Goal: Task Accomplishment & Management: Complete application form

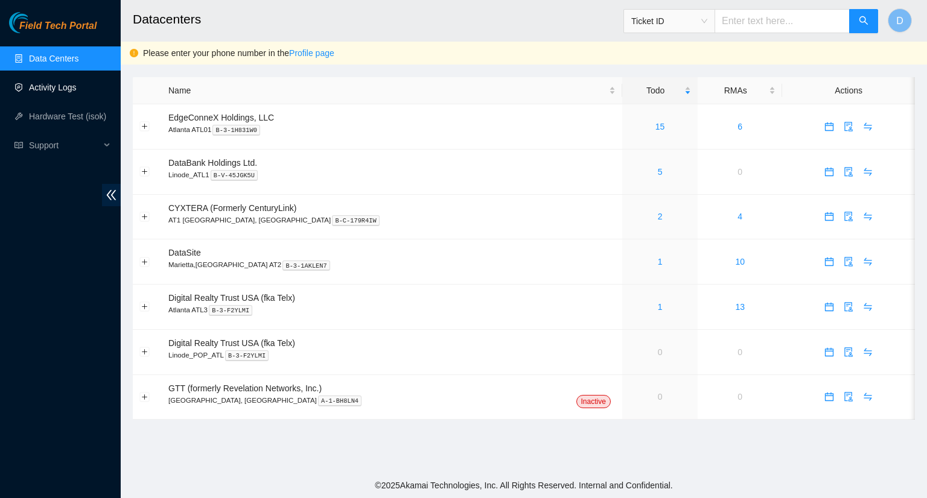
click at [56, 92] on link "Activity Logs" at bounding box center [53, 88] width 48 height 10
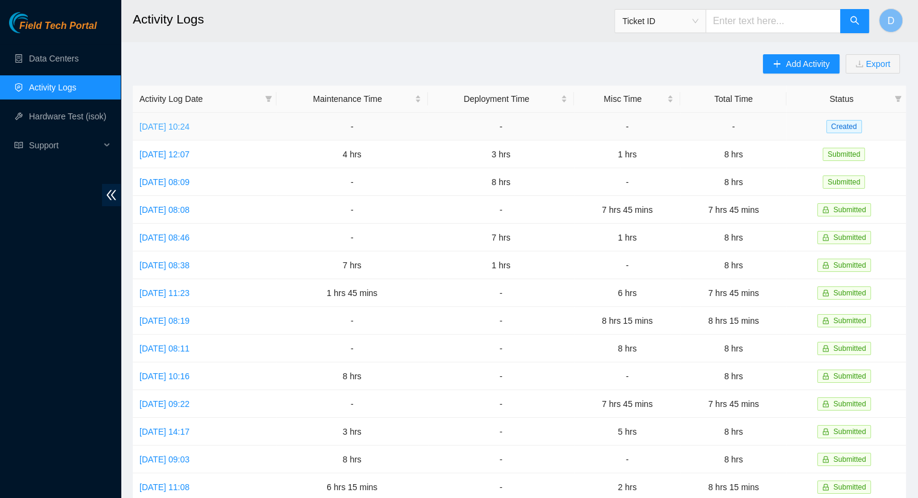
click at [189, 123] on link "[DATE] 10:24" at bounding box center [164, 127] width 50 height 10
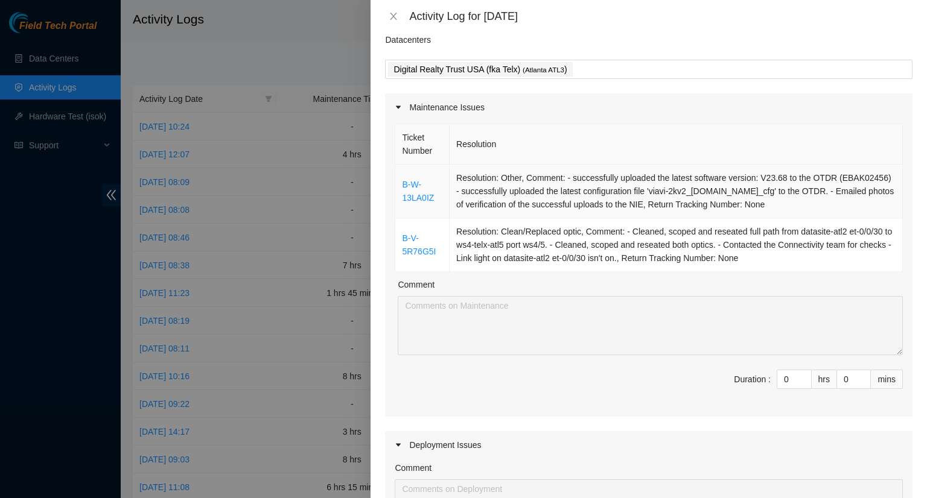
scroll to position [60, 0]
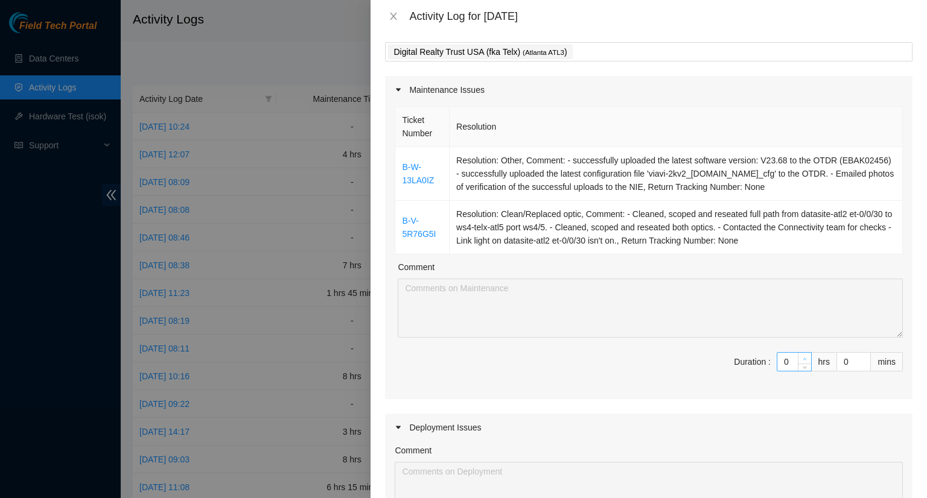
type input "1"
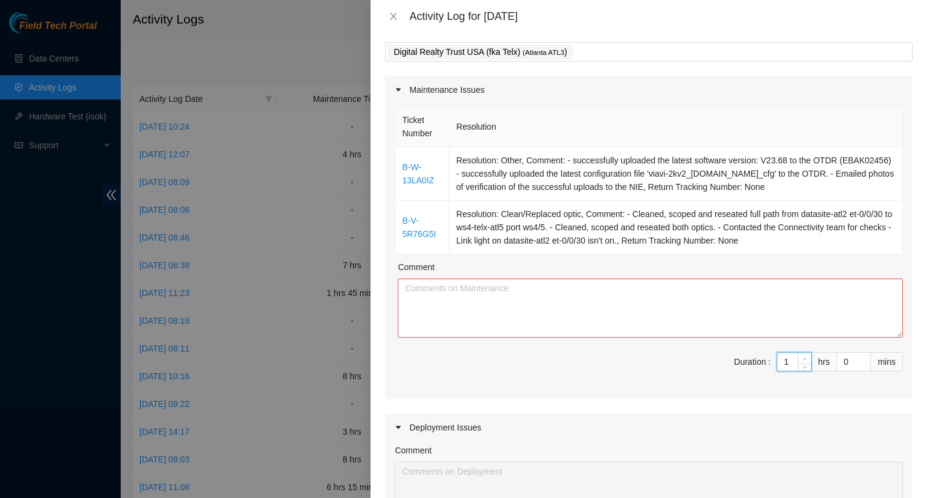
click at [801, 355] on span "up" at bounding box center [804, 358] width 7 height 7
type input "2"
click at [801, 355] on span "up" at bounding box center [804, 358] width 7 height 7
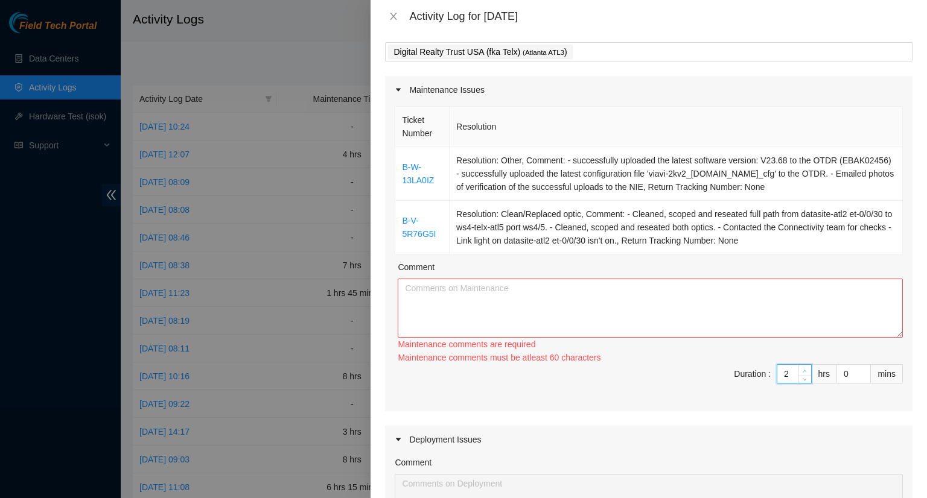
type input "3"
click at [798, 365] on span "Increase Value" at bounding box center [804, 370] width 13 height 11
type input "4"
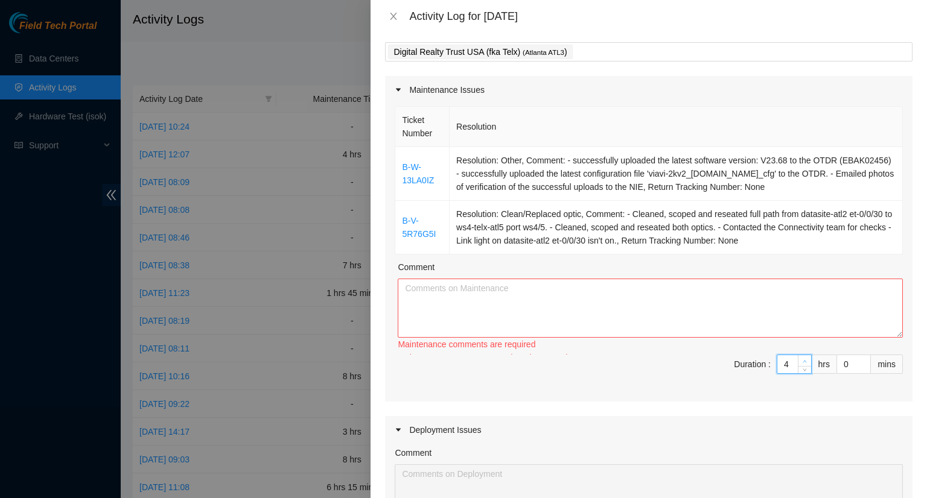
click at [793, 355] on div "4" at bounding box center [794, 364] width 35 height 19
type input "1"
click at [861, 369] on span "Increase Value" at bounding box center [863, 370] width 13 height 11
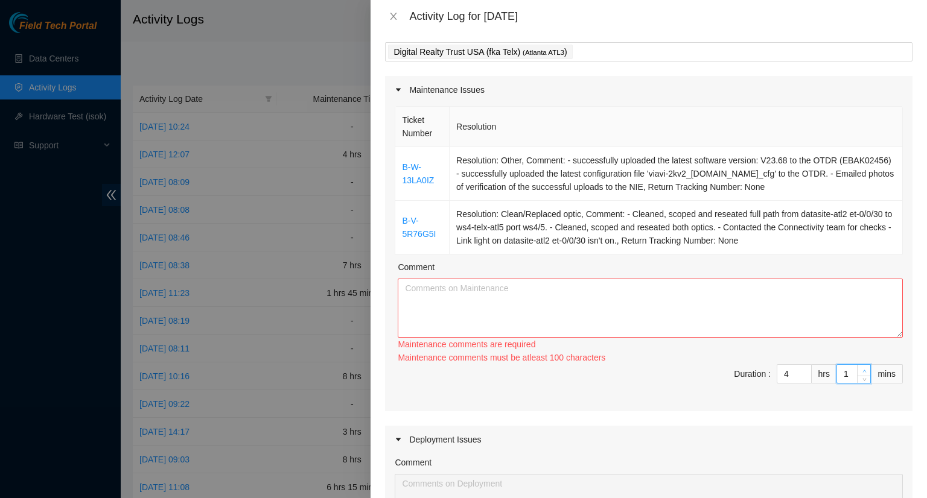
type input "2"
click at [861, 369] on span "Increase Value" at bounding box center [863, 370] width 13 height 11
type input "3"
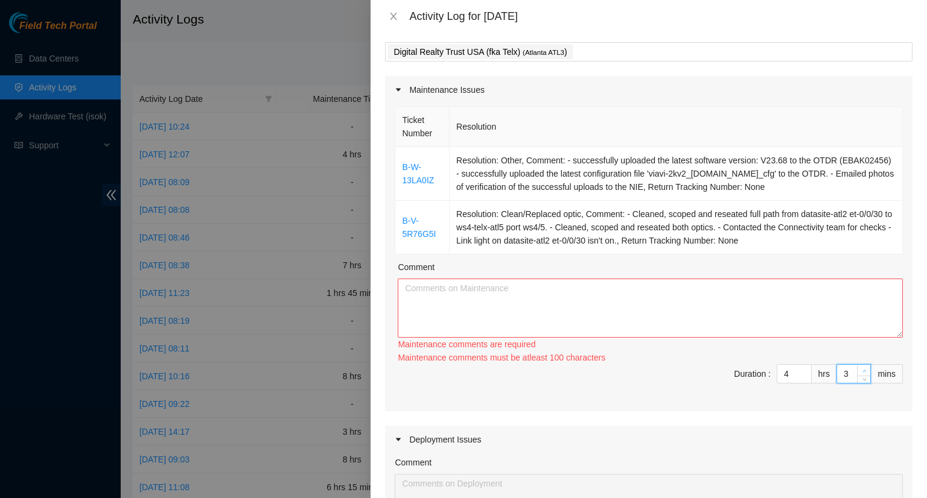
click at [861, 369] on span "Increase Value" at bounding box center [863, 370] width 13 height 11
type input "4"
click at [861, 369] on span "Increase Value" at bounding box center [863, 370] width 13 height 11
type input "5"
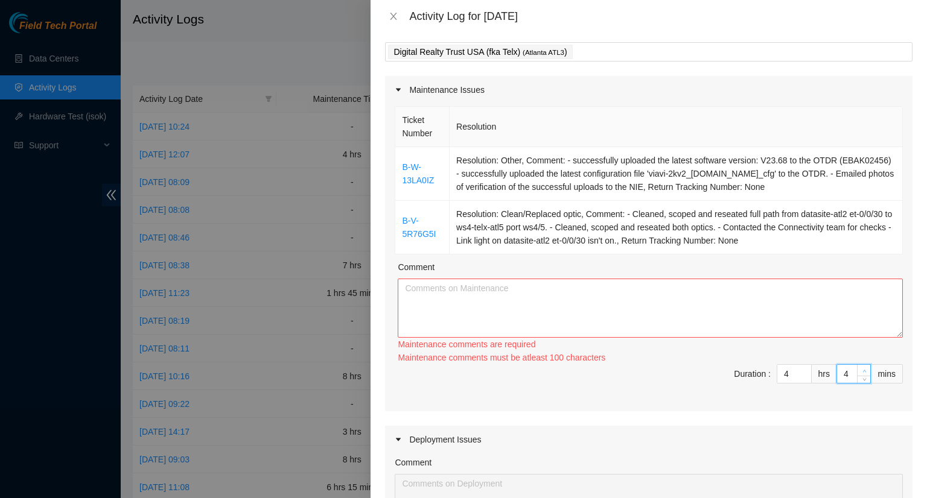
type input "5"
click at [861, 369] on span "Increase Value" at bounding box center [863, 370] width 13 height 11
type input "6"
click at [861, 369] on span "Increase Value" at bounding box center [863, 370] width 13 height 11
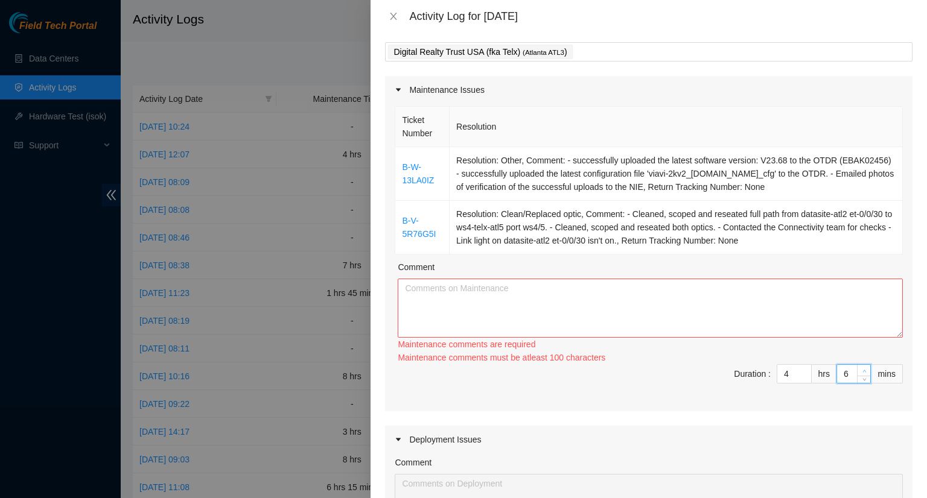
type input "7"
type input "8"
type input "9"
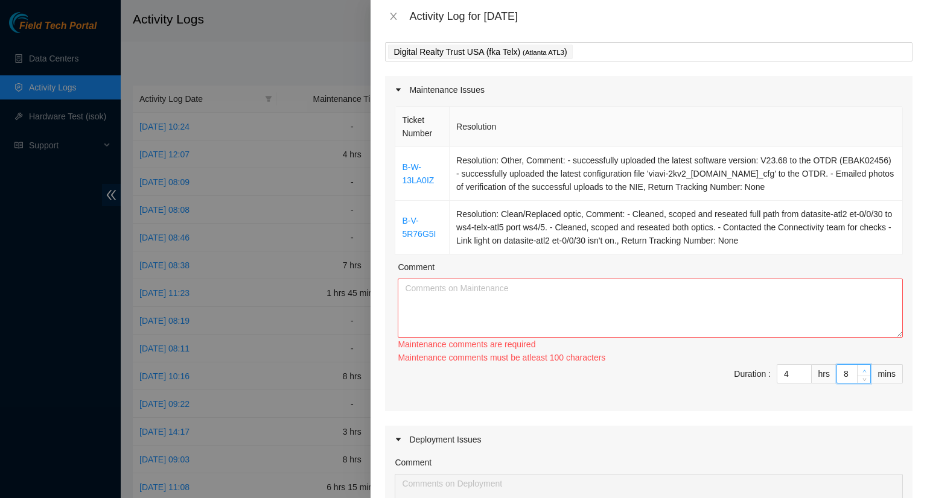
type input "9"
click at [861, 369] on span "Increase Value" at bounding box center [863, 370] width 13 height 11
type input "10"
click at [861, 369] on span "Increase Value" at bounding box center [863, 370] width 13 height 11
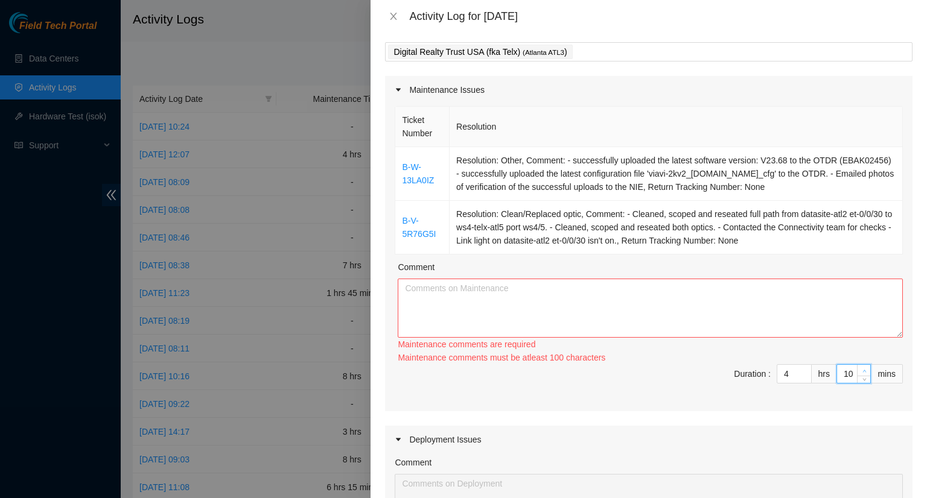
type input "11"
click at [861, 369] on span "Increase Value" at bounding box center [863, 370] width 13 height 11
type input "12"
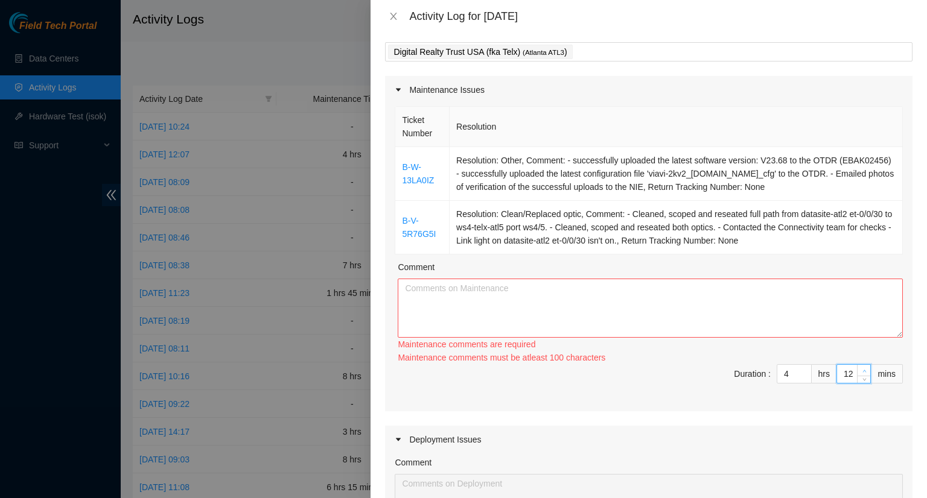
click at [861, 369] on span "Increase Value" at bounding box center [863, 370] width 13 height 11
type input "13"
click at [861, 369] on span "Increase Value" at bounding box center [863, 370] width 13 height 11
type input "14"
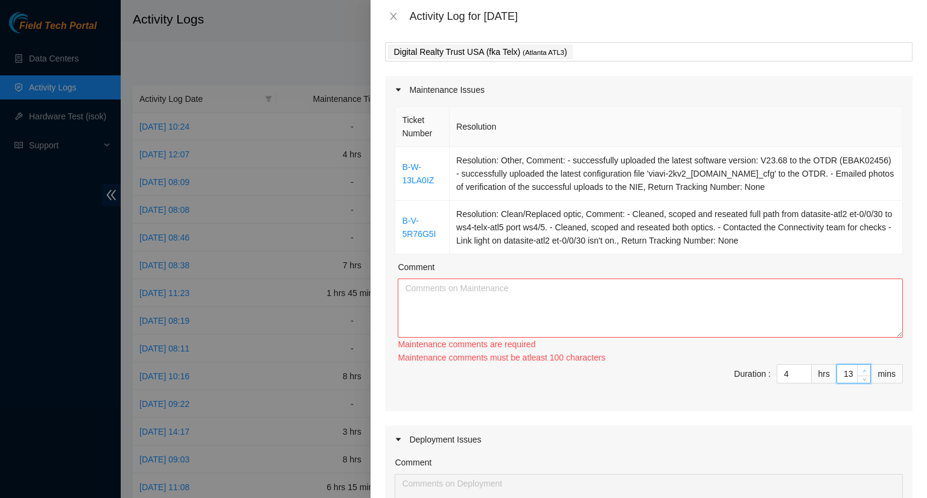
type input "14"
click at [861, 369] on span "Increase Value" at bounding box center [863, 370] width 13 height 11
type input "15"
click at [861, 369] on span "Increase Value" at bounding box center [863, 370] width 13 height 11
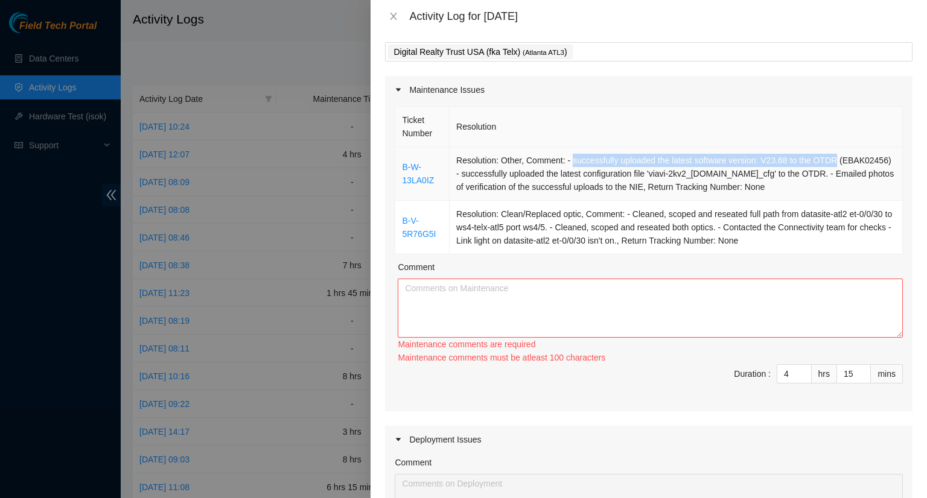
drag, startPoint x: 571, startPoint y: 162, endPoint x: 829, endPoint y: 154, distance: 258.4
click at [829, 154] on td "Resolution: Other, Comment: - successfully uploaded the latest software version…" at bounding box center [676, 174] width 453 height 54
copy td "successfully uploaded the latest software version: V23.68 to the OTDR"
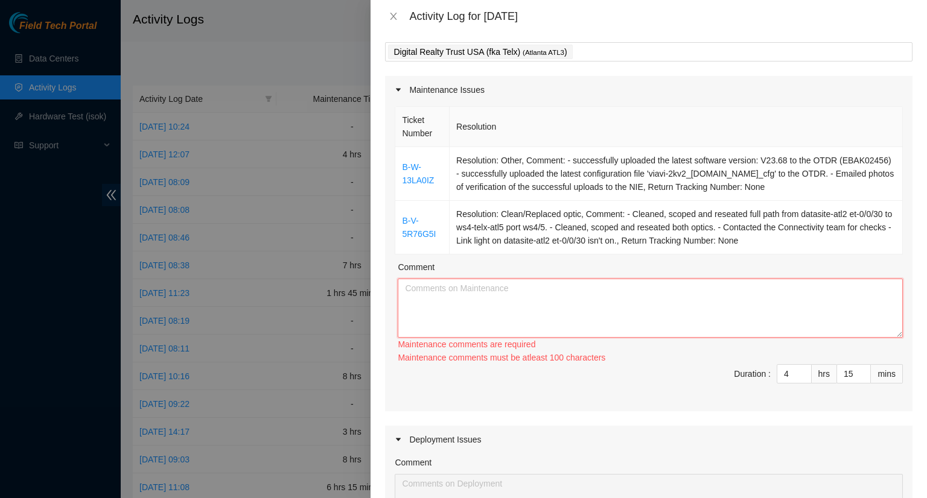
click at [471, 293] on textarea "Comment" at bounding box center [650, 308] width 505 height 59
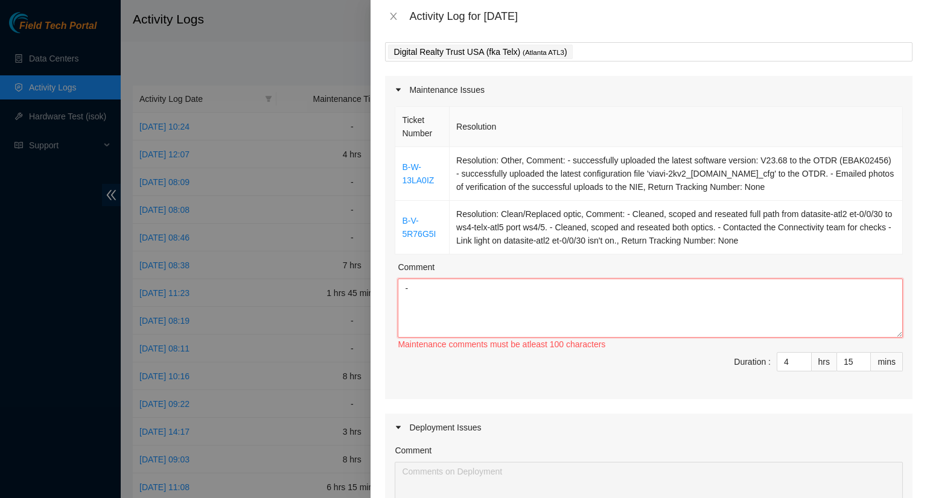
paste textarea "successfully uploaded the latest software version: V23.68 to the OTDR"
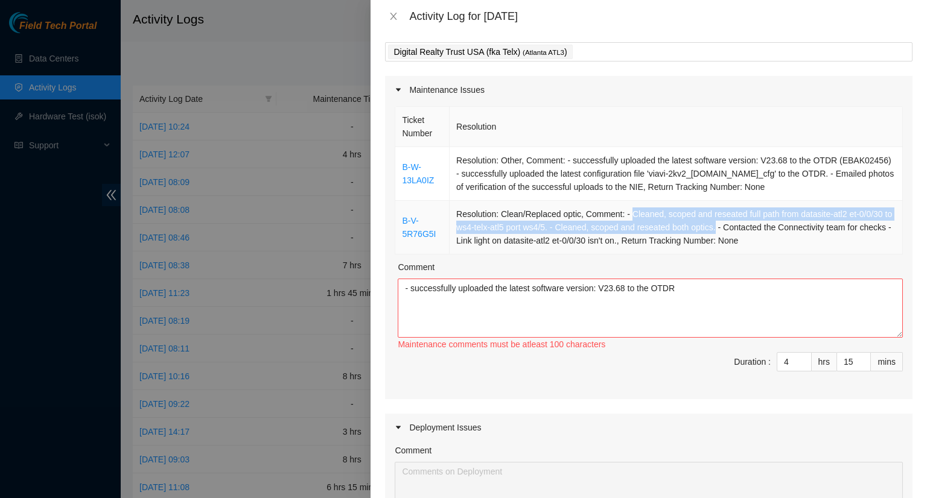
drag, startPoint x: 628, startPoint y: 214, endPoint x: 722, endPoint y: 221, distance: 93.9
click at [724, 223] on td "Resolution: Clean/Replaced optic, Comment: - Cleaned, scoped and reseated full …" at bounding box center [676, 228] width 453 height 54
copy td "Cleaned, scoped and reseated full path from datasite-atl2 et-0/0/30 to ws4-telx…"
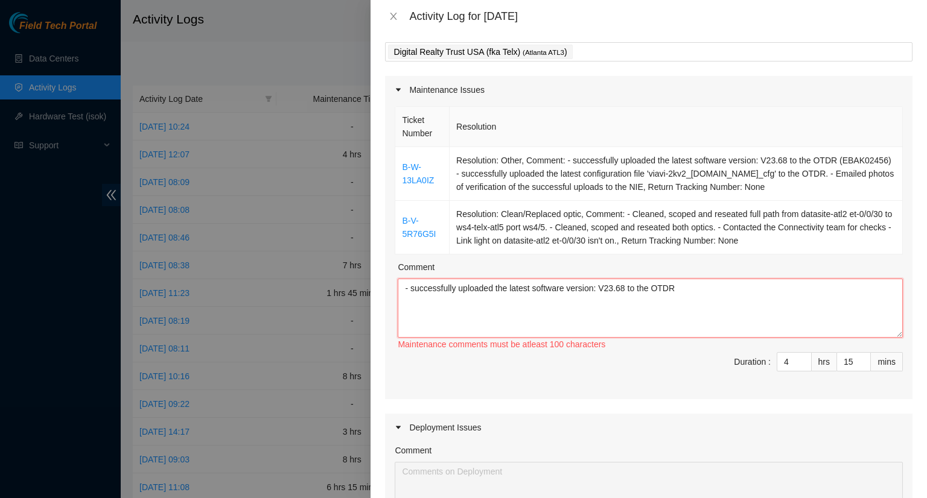
click at [425, 306] on textarea "- successfully uploaded the latest software version: V23.68 to the OTDR" at bounding box center [650, 308] width 505 height 59
paste textarea "Cleaned, scoped and reseated full path from datasite-atl2 et-0/0/30 to ws4-telx…"
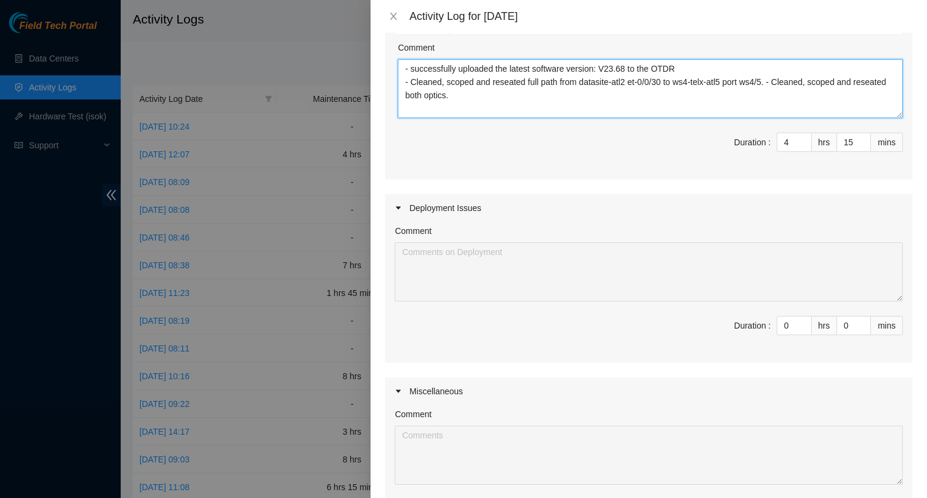
scroll to position [302, 0]
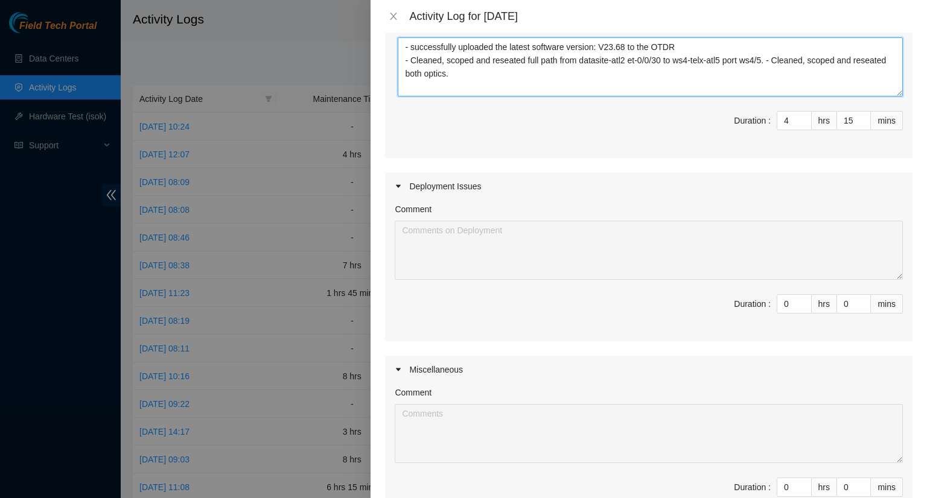
type textarea "- successfully uploaded the latest software version: V23.68 to the OTDR - Clean…"
type input "1"
type input "5"
click at [803, 299] on icon "up" at bounding box center [805, 301] width 4 height 4
type input "2"
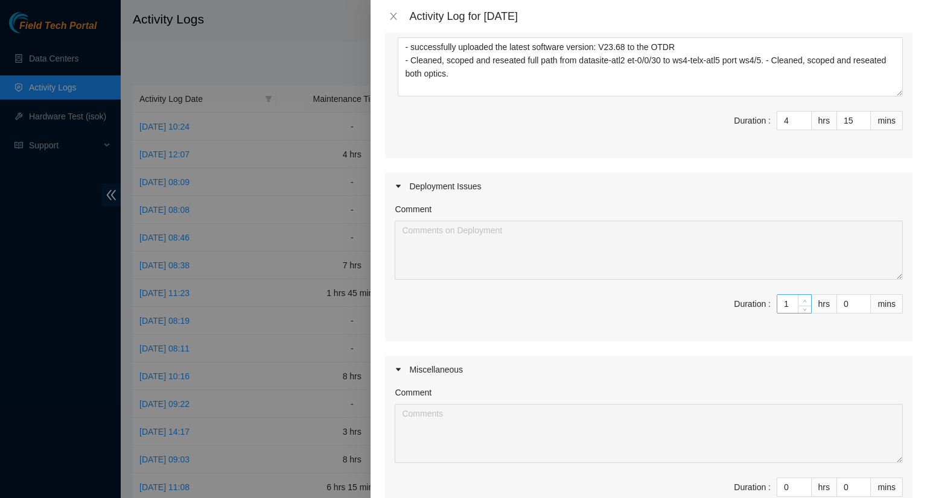
type input "6"
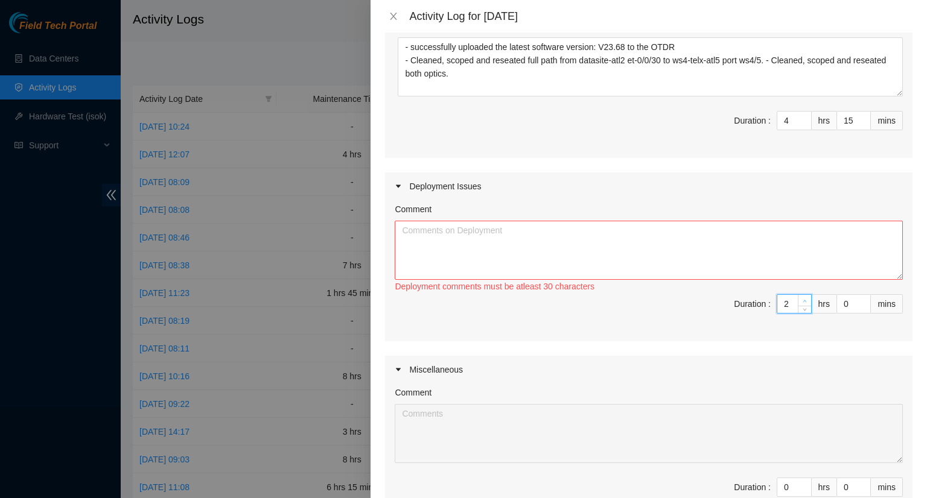
click at [803, 299] on icon "up" at bounding box center [805, 301] width 4 height 4
type input "3"
type input "7"
click at [803, 299] on icon "up" at bounding box center [805, 301] width 4 height 4
type input "4"
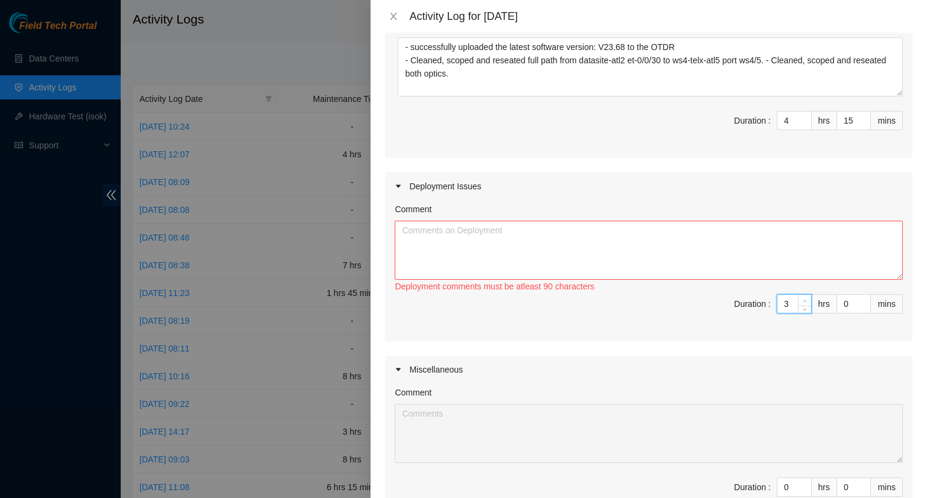
type input "8"
click at [803, 299] on icon "up" at bounding box center [805, 301] width 4 height 4
click at [524, 261] on textarea "Comment" at bounding box center [649, 250] width 508 height 59
type textarea "- Ran traces on the ATL11 WWW paths and uploaded results."
type input "3"
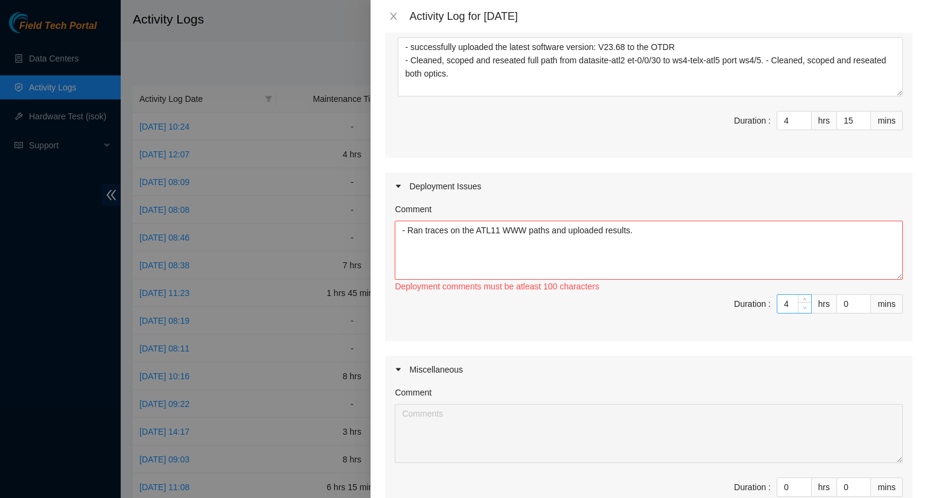
type input "7"
click at [803, 308] on icon "down" at bounding box center [805, 308] width 4 height 4
type input "2"
type input "6"
click at [803, 308] on icon "down" at bounding box center [805, 308] width 4 height 4
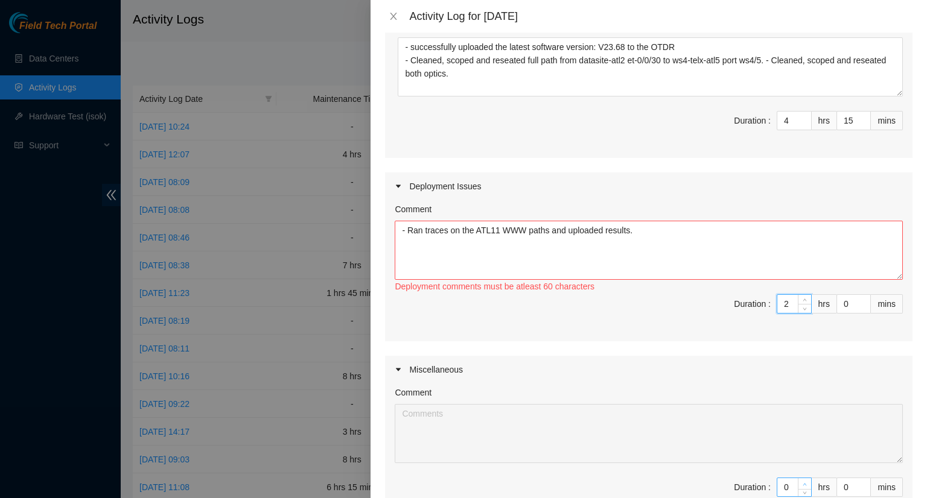
type input "1"
type input "7"
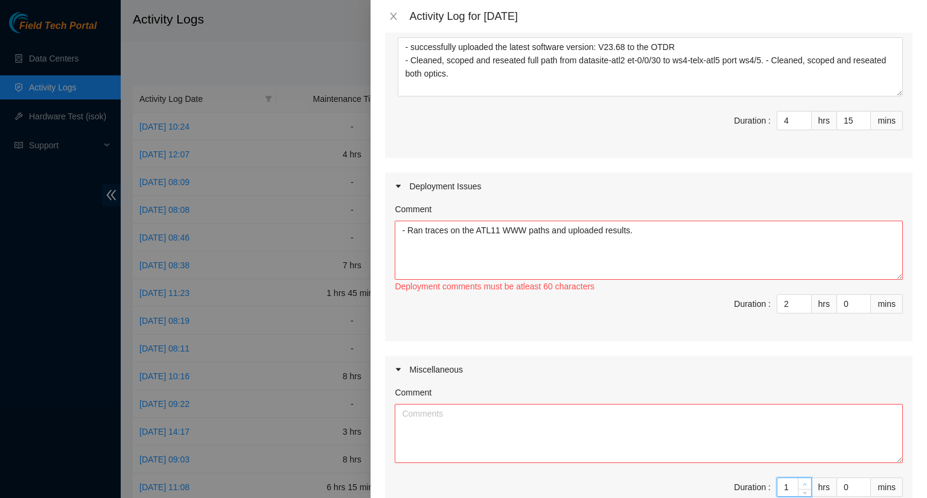
click at [803, 483] on icon "up" at bounding box center [805, 485] width 4 height 4
type input "2"
type input "8"
click at [803, 483] on icon "up" at bounding box center [805, 485] width 4 height 4
click at [430, 433] on textarea "Comment" at bounding box center [649, 433] width 508 height 59
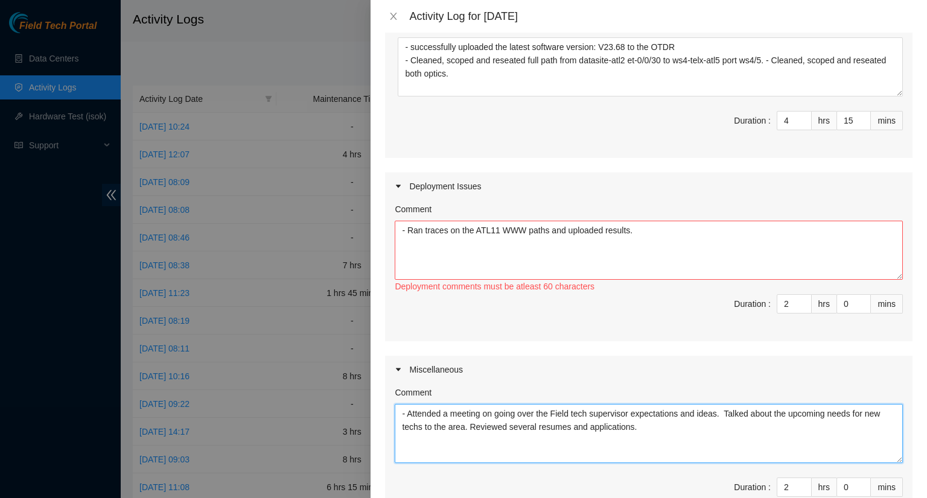
type textarea "- Attended a meeting on going over the Field tech supervisor expectations and i…"
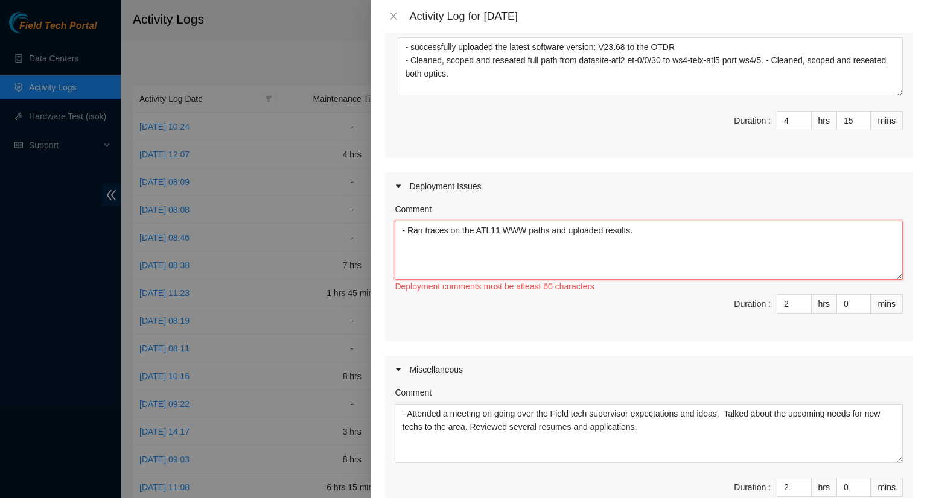
click at [546, 231] on textarea "- Ran traces on the ATL11 WWW paths and uploaded results." at bounding box center [649, 250] width 508 height 59
click at [547, 232] on textarea "- Ran traces on the ATL11 WWW strand and uploaded results." at bounding box center [649, 250] width 508 height 59
click at [644, 234] on textarea "- Ran traces on the ATL11 WWW strand1 and uploaded results." at bounding box center [649, 250] width 508 height 59
drag, startPoint x: 641, startPoint y: 232, endPoint x: 398, endPoint y: 236, distance: 242.6
click at [399, 236] on textarea "- Ran traces on the ATL11 WWW strand1 and uploaded results." at bounding box center [649, 250] width 508 height 59
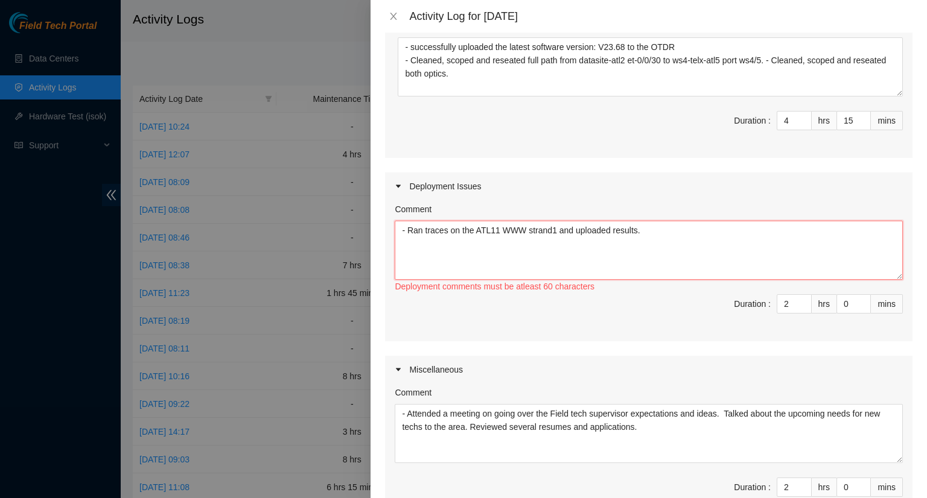
click at [648, 232] on textarea "- Ran traces on the ATL11 WWW strand1 and uploaded results." at bounding box center [649, 250] width 508 height 59
click at [646, 231] on textarea "- Ran traces on the ATL11 WWW strand1 and uploaded results." at bounding box center [649, 250] width 508 height 59
click at [637, 232] on textarea "- Ran traces on the ATL11 WWW strand1 and uploaded results." at bounding box center [649, 250] width 508 height 59
click at [636, 232] on textarea "- Ran traces on the ATL11 WWW strand1 and uploaded results." at bounding box center [649, 250] width 508 height 59
click at [640, 233] on textarea "- Ran traces on the ATL11 WWW strand1 and uploaded results." at bounding box center [649, 250] width 508 height 59
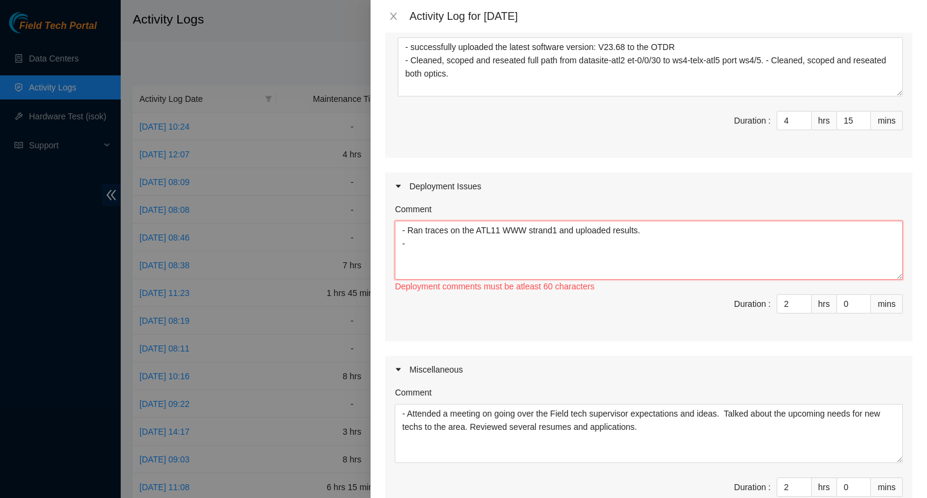
paste textarea "- Ran traces on the ATL11 WWW strand1 and uploaded results."
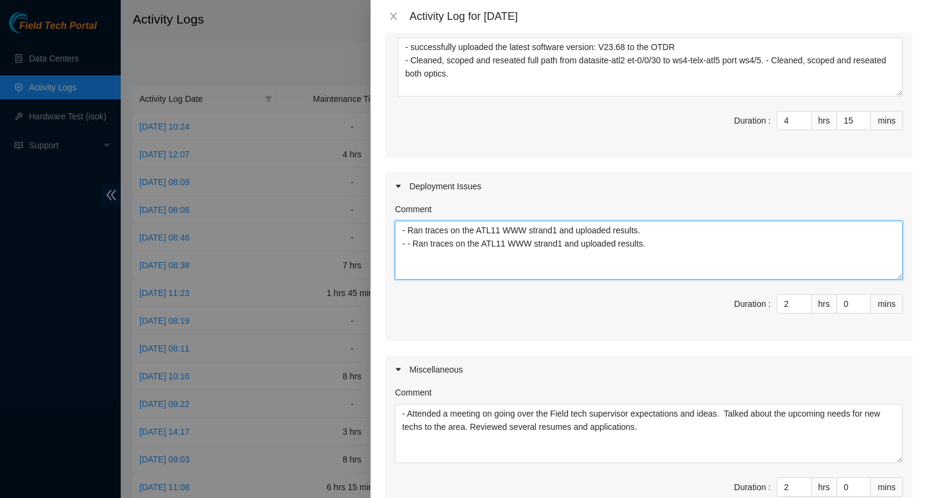
click at [412, 244] on textarea "- Ran traces on the ATL11 WWW strand1 and uploaded results. - - Ran traces on t…" at bounding box center [649, 250] width 508 height 59
click at [553, 243] on textarea "- Ran traces on the ATL11 WWW strand1 and uploaded results. - Ran traces on the…" at bounding box center [649, 250] width 508 height 59
click at [682, 265] on textarea "- Ran traces on the ATL11 WWW strand1 and uploaded results. - Ran traces on the…" at bounding box center [649, 250] width 508 height 59
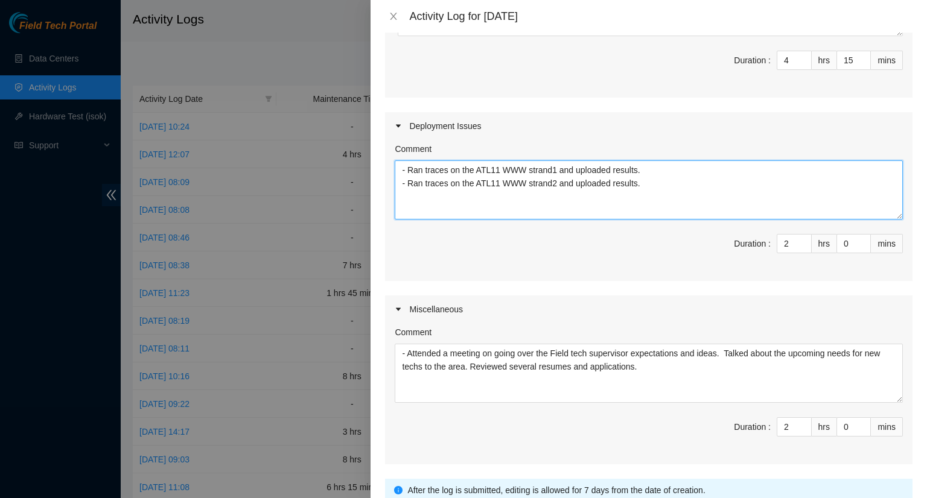
scroll to position [457, 0]
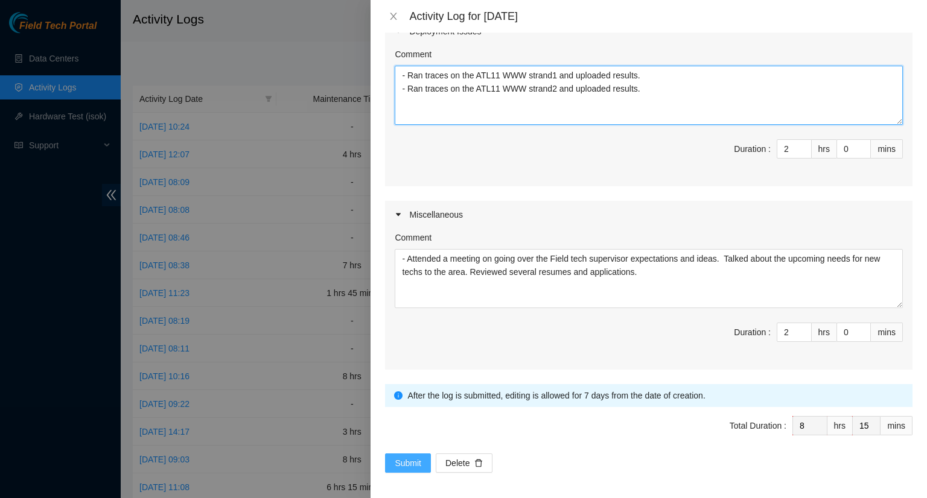
type textarea "- Ran traces on the ATL11 WWW strand1 and uploaded results. - Ran traces on the…"
click at [410, 458] on span "Submit" at bounding box center [408, 463] width 27 height 13
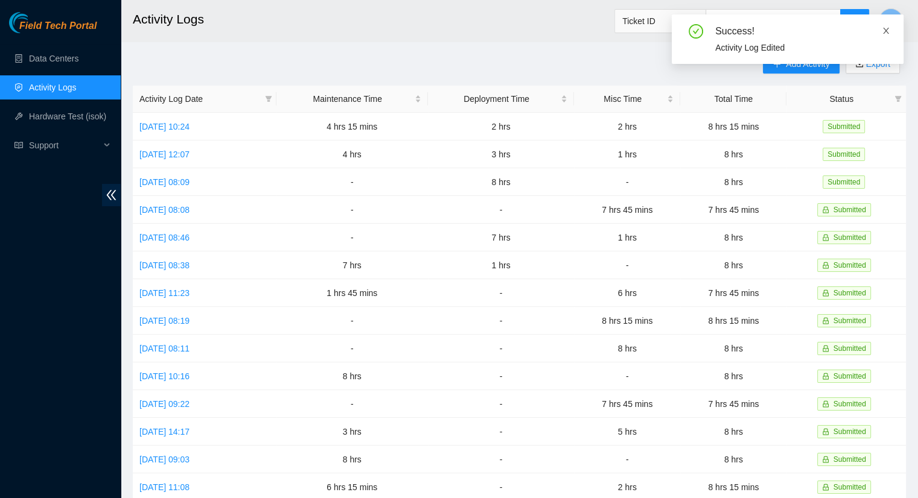
click at [885, 31] on icon "close" at bounding box center [886, 31] width 8 height 8
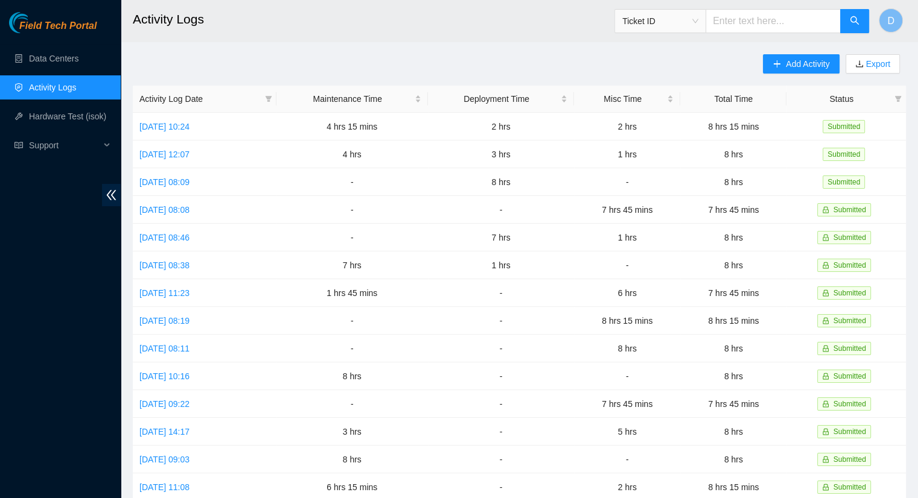
click at [786, 52] on main "Activity Logs Ticket ID D Add Activity Export Activity Log Date Maintenance Tim…" at bounding box center [519, 359] width 797 height 719
click at [783, 66] on button "Add Activity" at bounding box center [801, 63] width 76 height 19
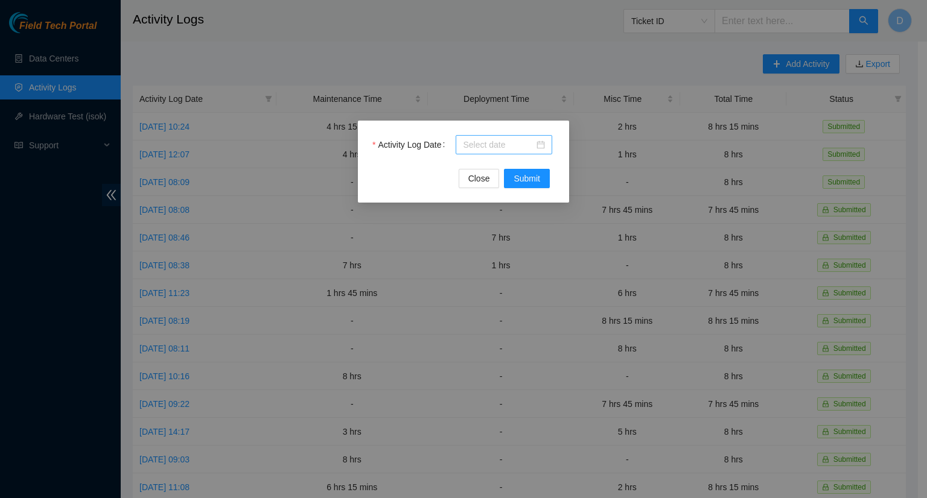
click at [511, 144] on input "Activity Log Date" at bounding box center [498, 144] width 71 height 13
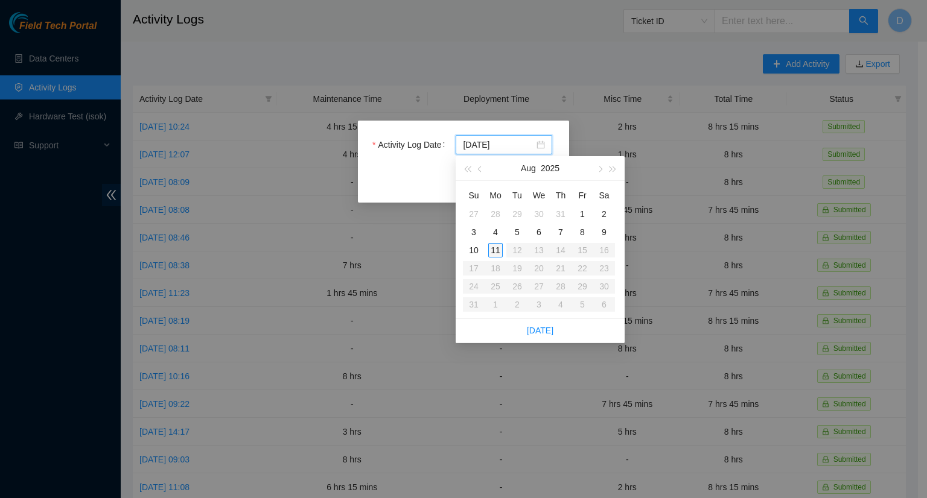
type input "2025-08-11"
type input "2025-08-08"
click at [585, 232] on div "8" at bounding box center [582, 232] width 14 height 14
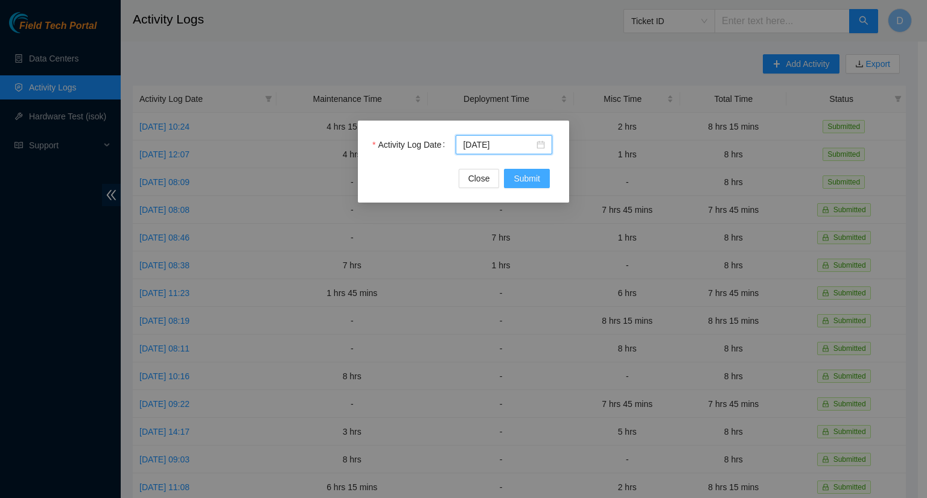
click at [533, 177] on span "Submit" at bounding box center [527, 178] width 27 height 13
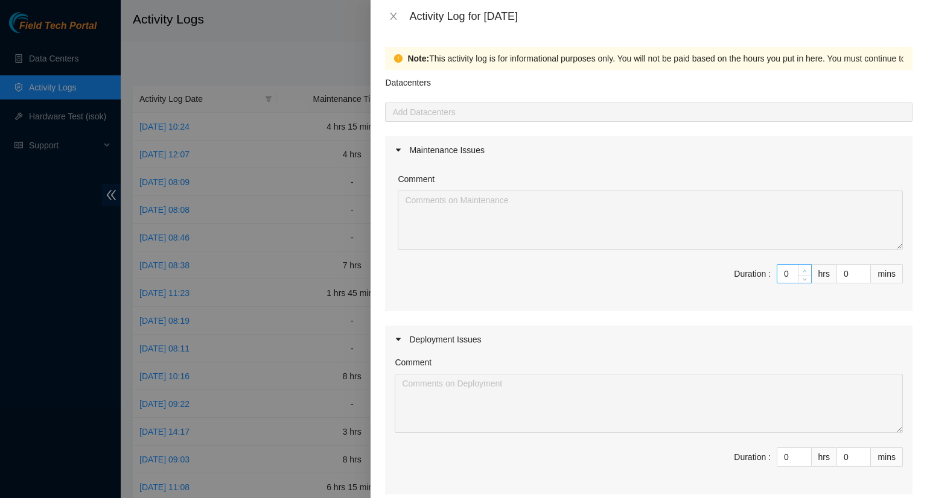
type input "1"
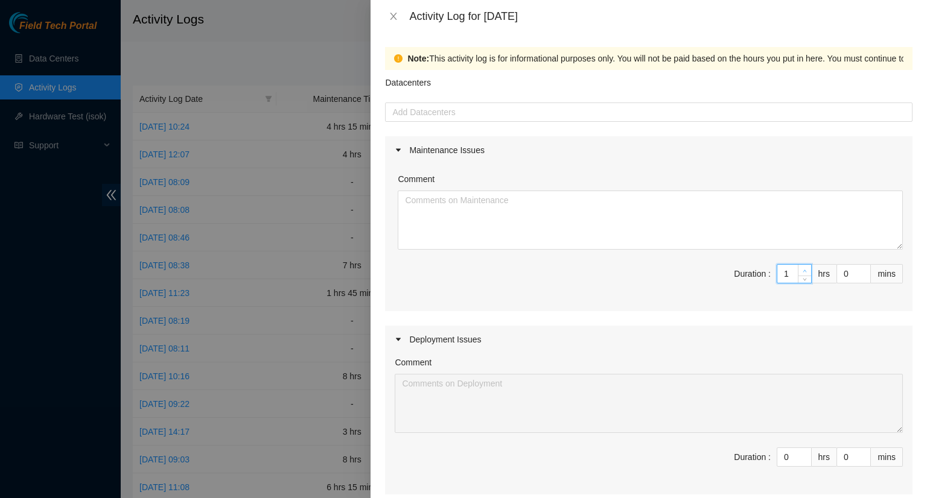
click at [798, 266] on span "Increase Value" at bounding box center [804, 270] width 13 height 11
type input "2"
click at [798, 266] on span "Increase Value" at bounding box center [804, 270] width 13 height 11
type input "3"
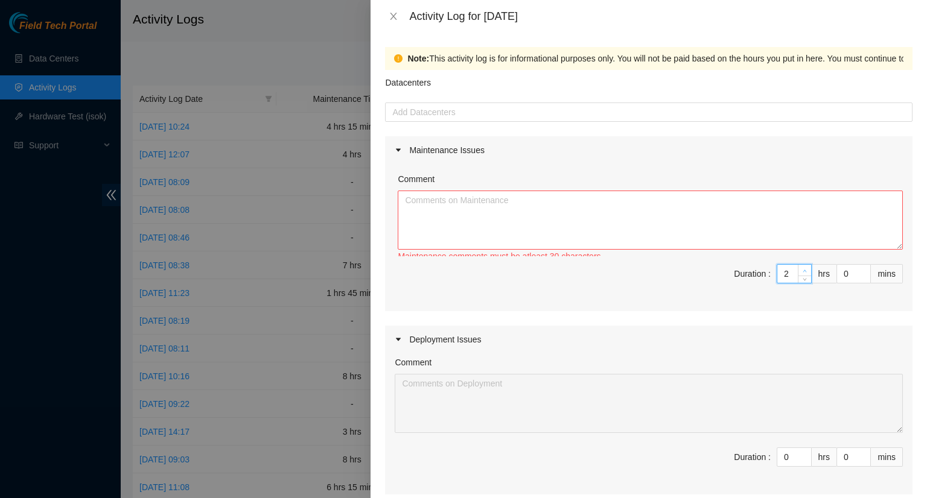
type input "3"
click at [798, 266] on span "Increase Value" at bounding box center [804, 270] width 13 height 11
type input "4"
click at [798, 266] on span "Increase Value" at bounding box center [804, 270] width 13 height 11
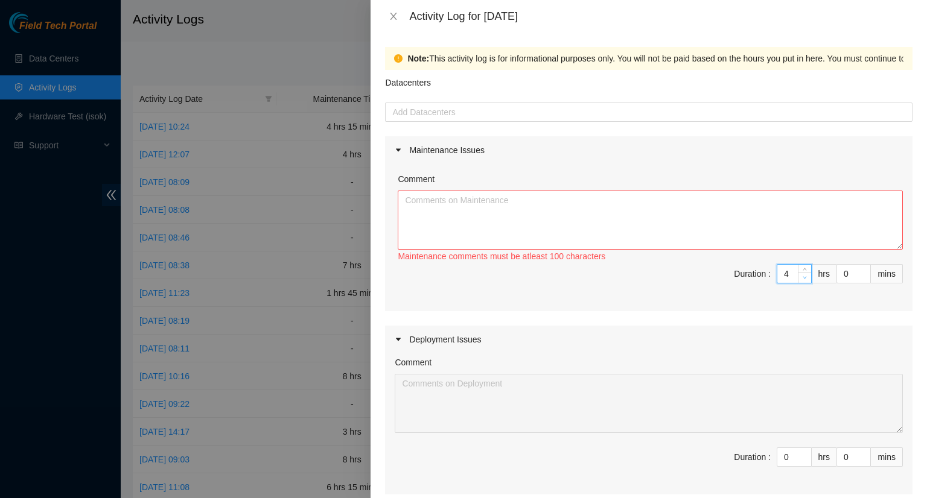
type input "3"
click at [801, 281] on span "down" at bounding box center [804, 278] width 7 height 7
type input "2"
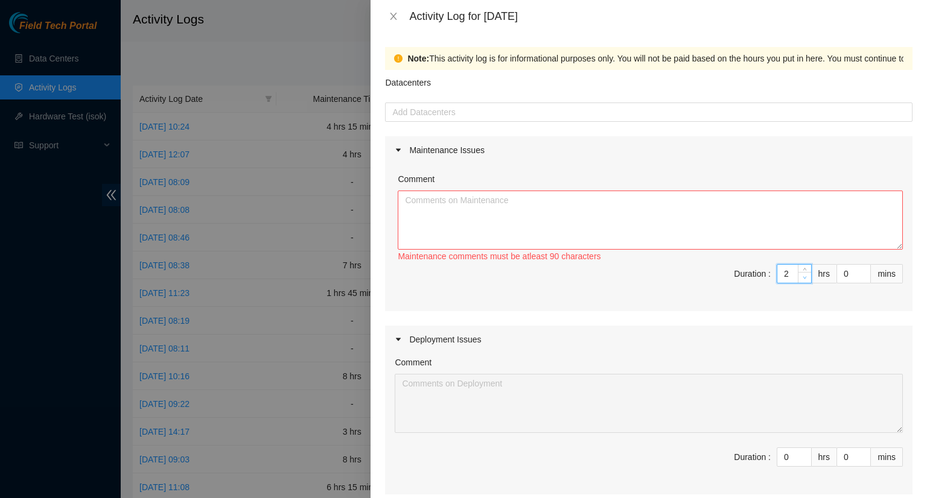
click at [801, 281] on span "down" at bounding box center [804, 278] width 7 height 7
click at [483, 211] on textarea "Comment" at bounding box center [650, 220] width 505 height 59
click at [459, 109] on div at bounding box center [648, 112] width 521 height 14
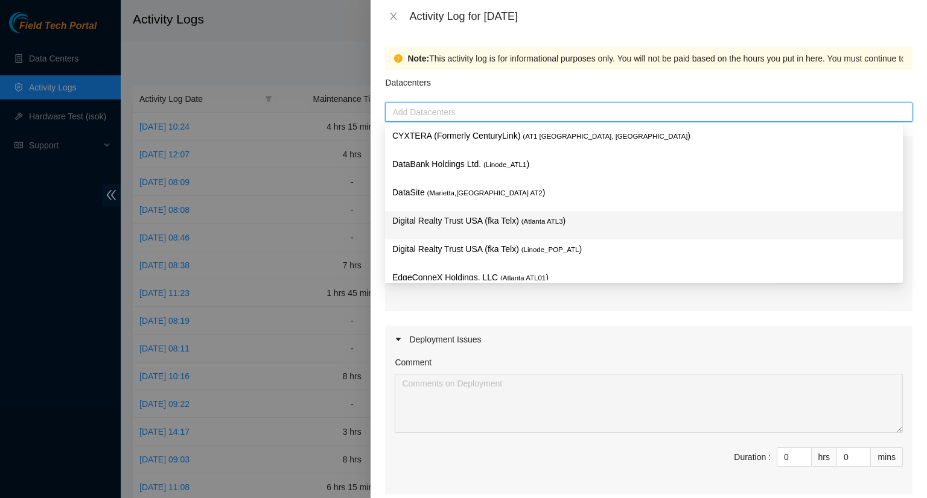
scroll to position [18, 0]
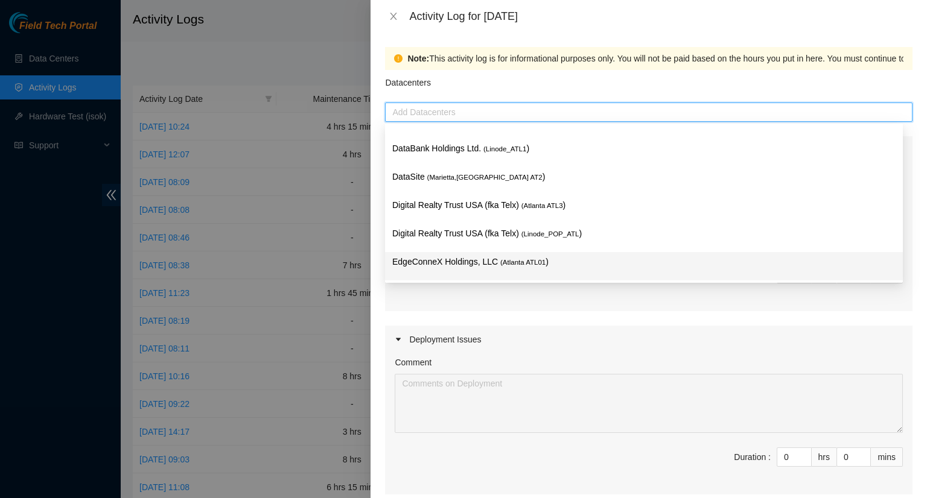
click at [474, 260] on p "EdgeConneX Holdings, LLC ( Atlanta ATL01 )" at bounding box center [643, 262] width 503 height 14
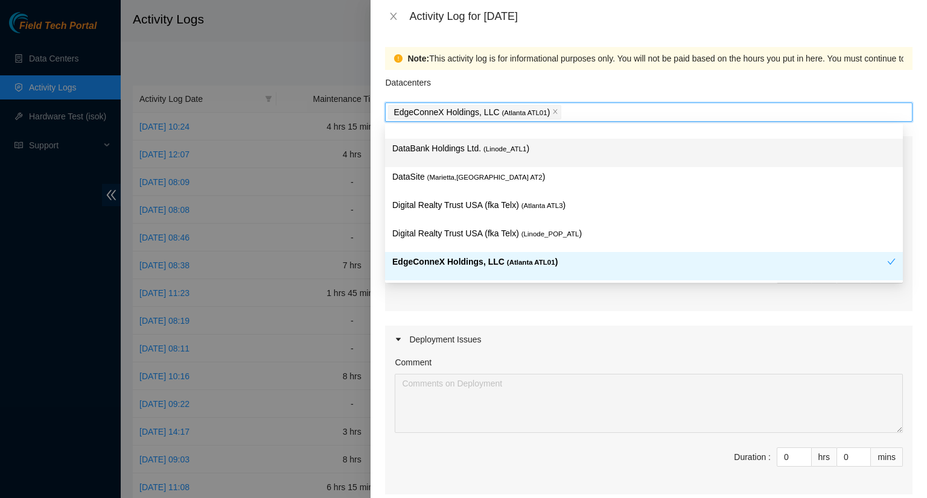
click at [462, 147] on p "DataBank Holdings Ltd. ( Linode_ATL1 )" at bounding box center [643, 149] width 503 height 14
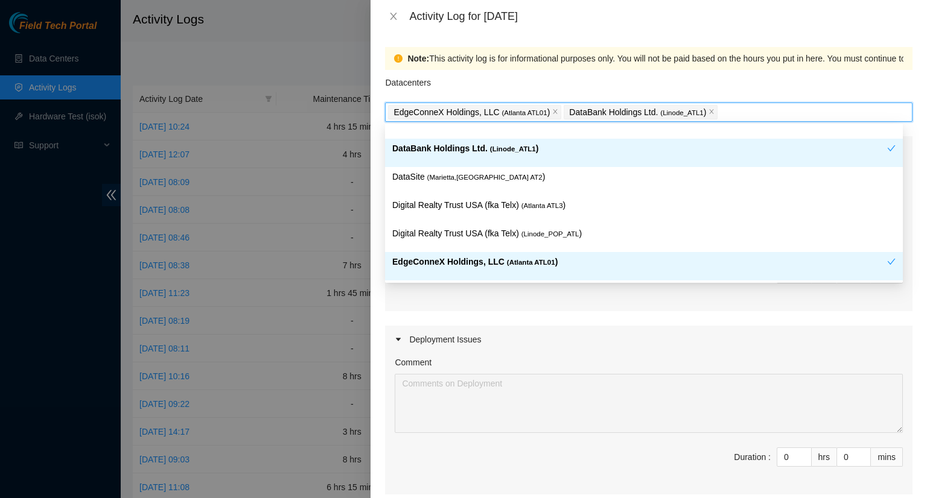
click at [658, 311] on div "Maintenance Issues Comment Maintenance comments must be atleast 60 characters D…" at bounding box center [648, 407] width 527 height 542
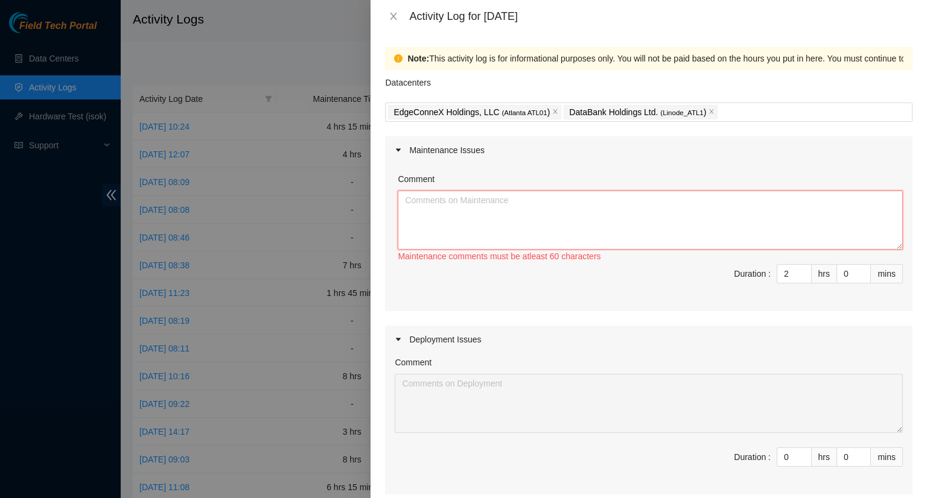
click at [447, 208] on textarea "Comment" at bounding box center [650, 220] width 505 height 59
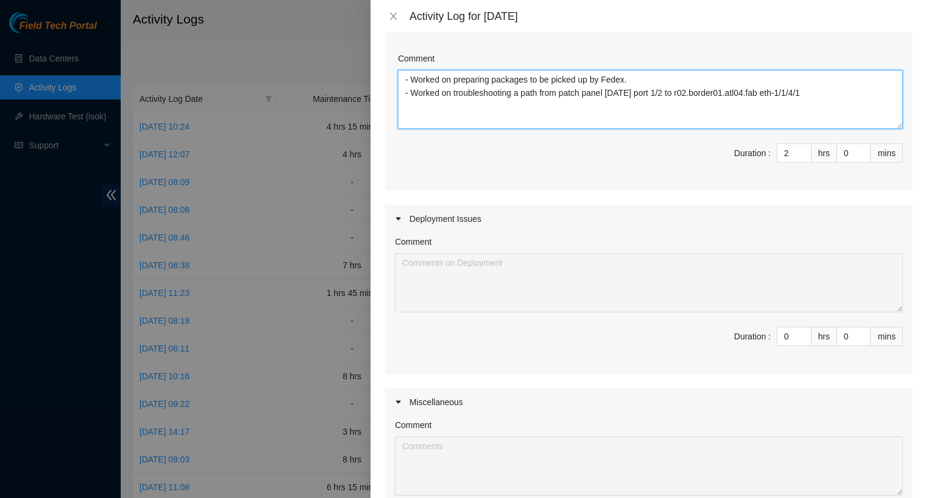
scroll to position [241, 0]
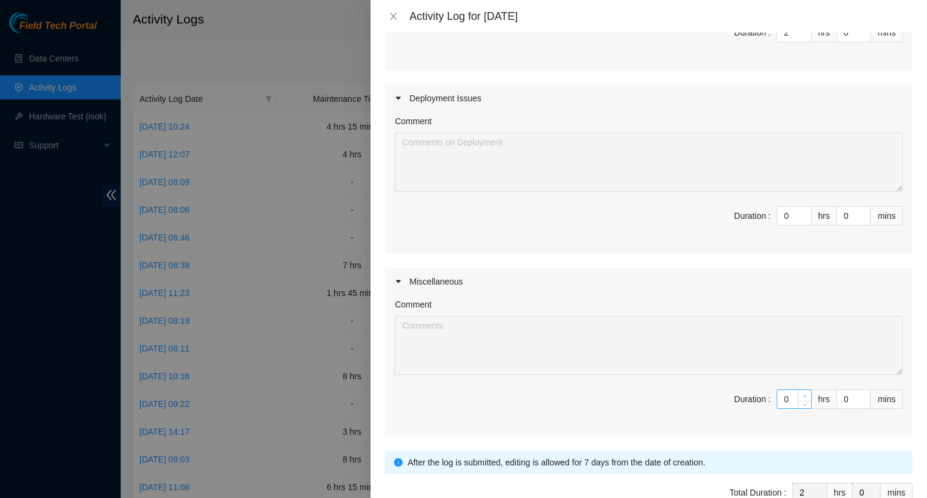
type textarea "- Worked on preparing packages to be picked up by Fedex. - Worked on troublesho…"
type input "1"
type input "3"
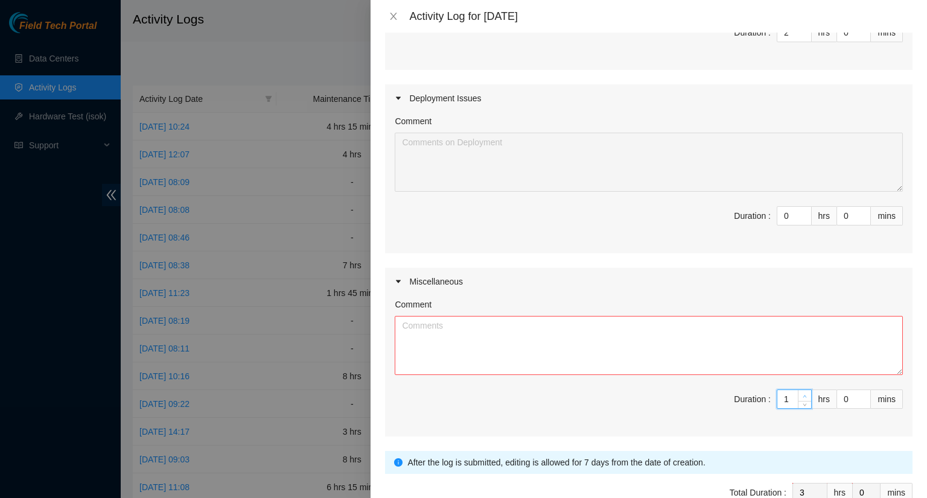
click at [803, 395] on icon "up" at bounding box center [805, 397] width 4 height 4
type input "2"
type input "4"
click at [803, 395] on icon "up" at bounding box center [805, 397] width 4 height 4
type input "3"
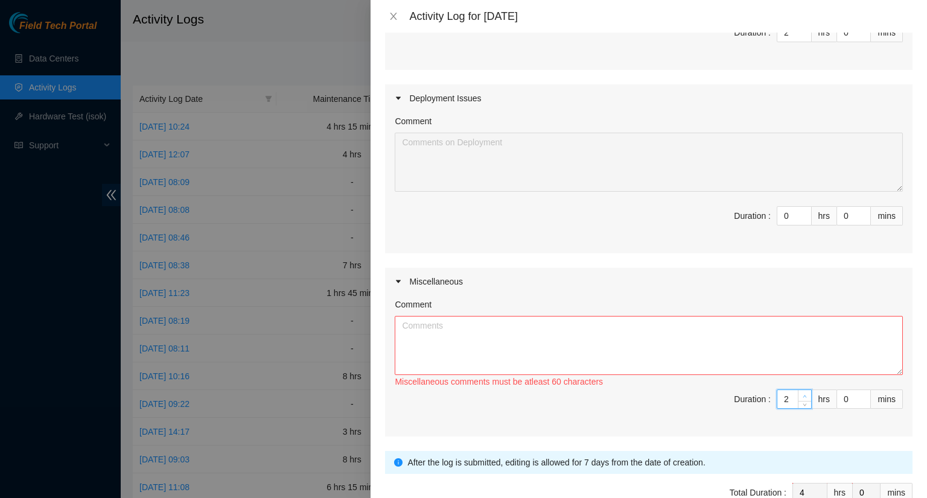
type input "5"
click at [803, 395] on icon "up" at bounding box center [805, 397] width 4 height 4
type input "4"
type input "6"
click at [803, 395] on icon "up" at bounding box center [805, 397] width 4 height 4
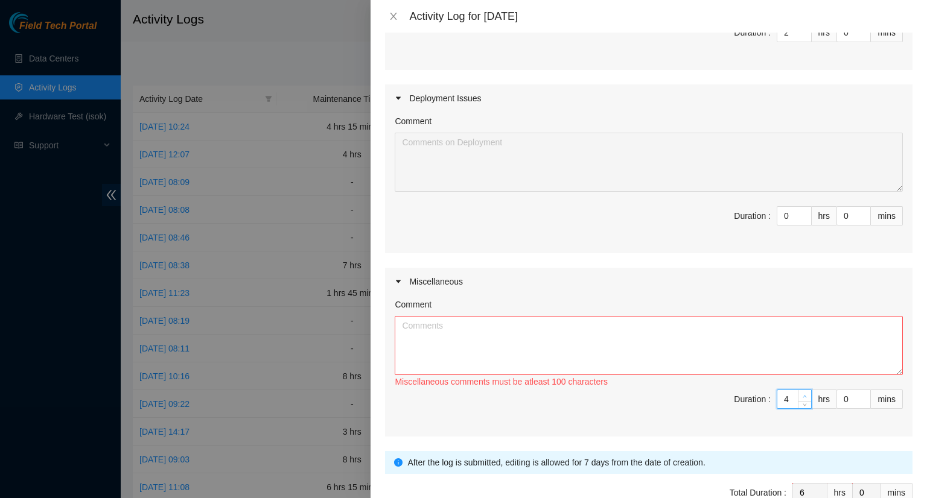
type input "5"
type input "7"
click at [803, 395] on icon "up" at bounding box center [805, 397] width 4 height 4
type input "6"
type input "8"
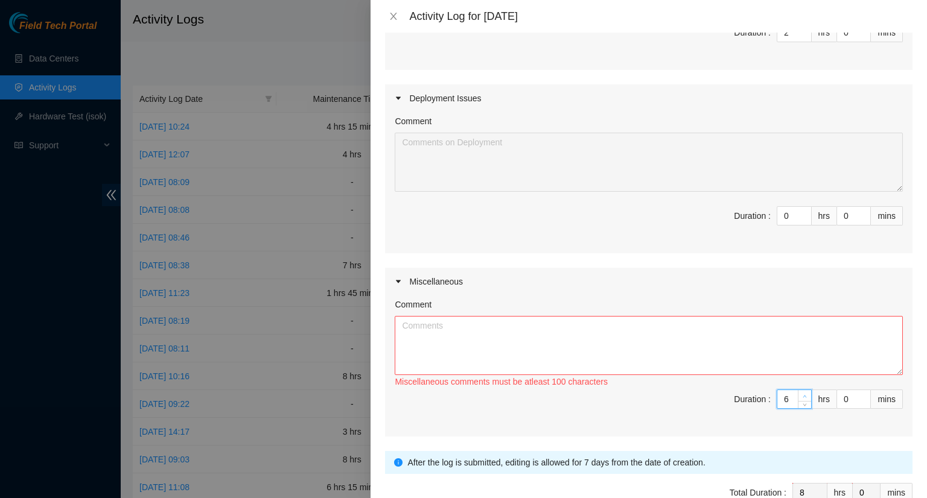
click at [803, 395] on icon "up" at bounding box center [805, 397] width 4 height 4
click at [482, 322] on textarea "Comment" at bounding box center [649, 345] width 508 height 59
type textarea "W"
type textarea "_"
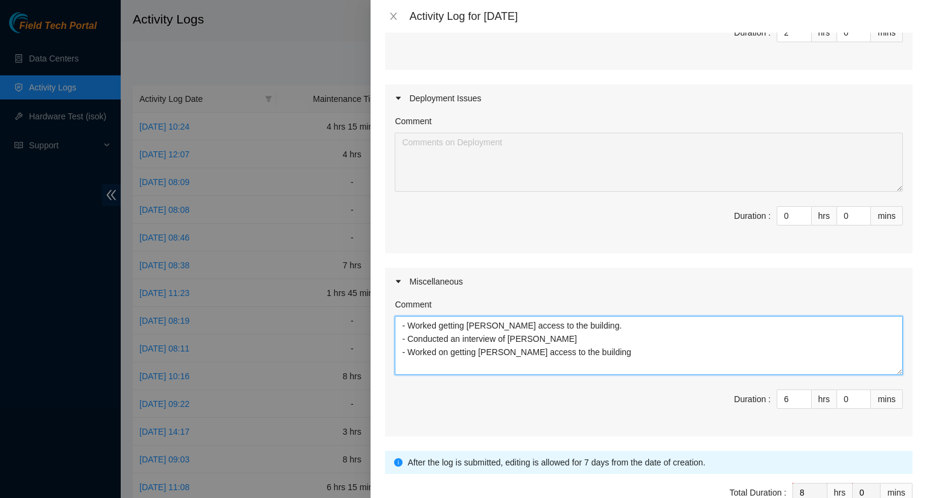
click at [438, 322] on textarea "- Worked getting Elijah access to the building. - Conducted an interview of Eli…" at bounding box center [649, 345] width 508 height 59
click at [606, 351] on textarea "- Worked on getting Elijah access to the building. - Conducted an interview of …" at bounding box center [649, 345] width 508 height 59
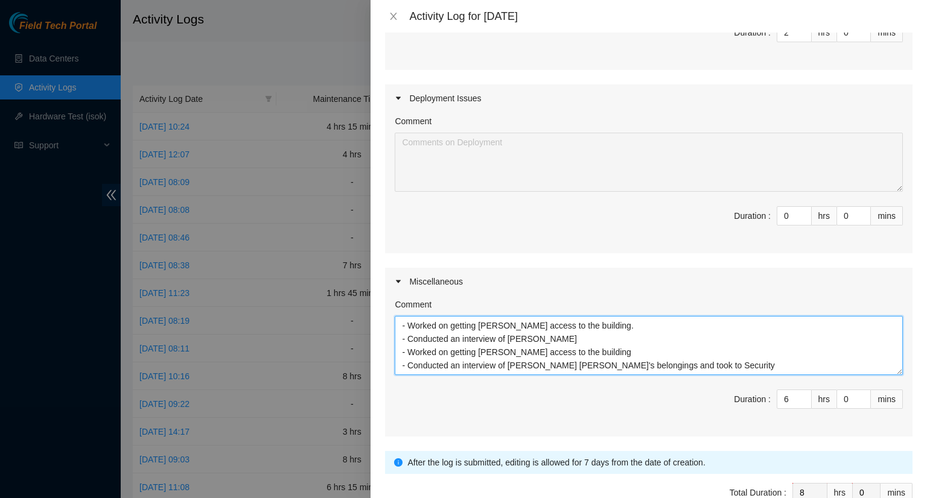
scroll to position [60, 0]
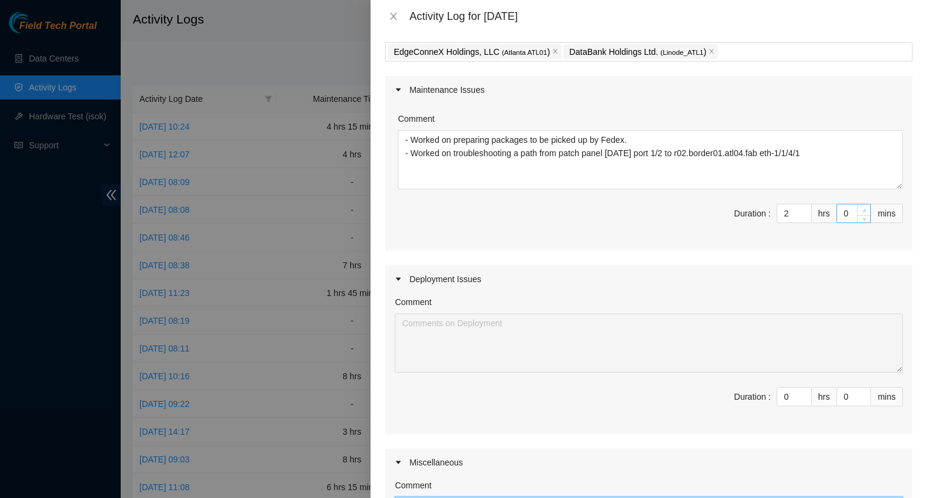
type textarea "- Worked on getting Elijah access to the building. - Conducted an interview of …"
type input "1"
click at [857, 208] on span "Increase Value" at bounding box center [863, 210] width 13 height 11
type input "2"
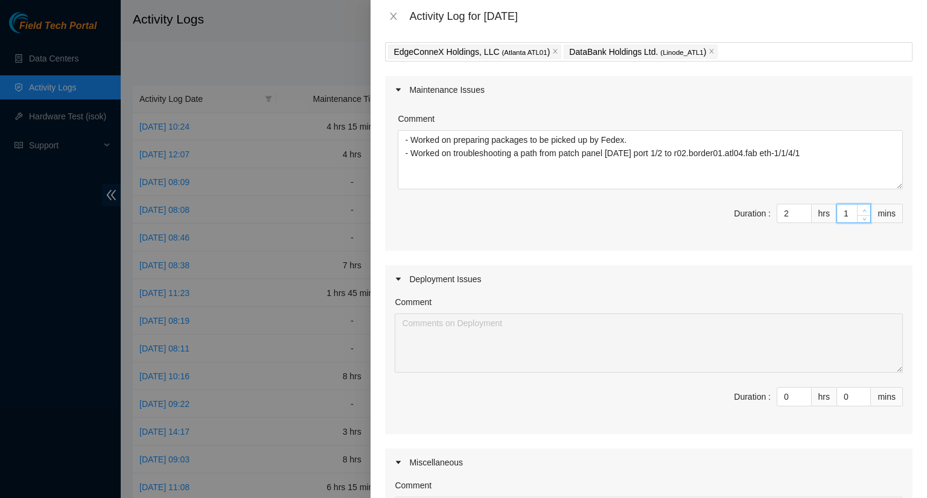
type input "2"
click at [857, 208] on span "Increase Value" at bounding box center [863, 210] width 13 height 11
type input "3"
click at [857, 208] on span "Increase Value" at bounding box center [863, 210] width 13 height 11
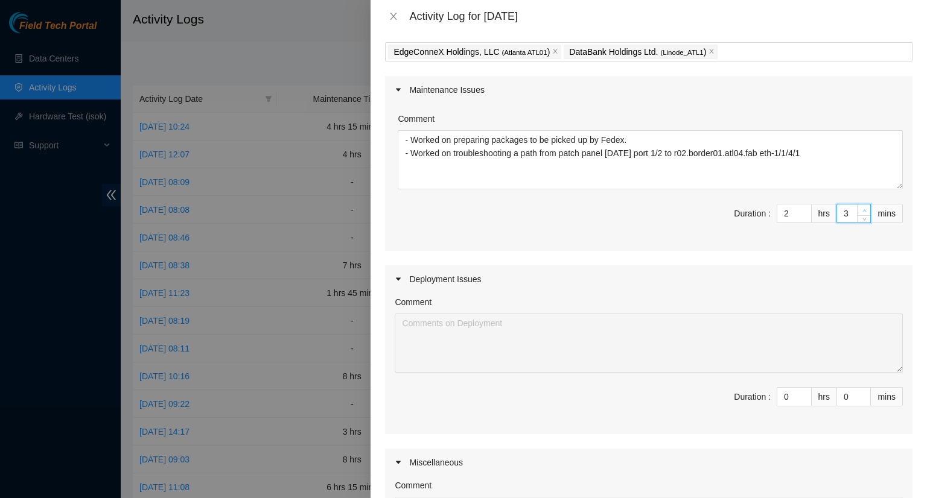
type input "4"
click at [857, 208] on span "Increase Value" at bounding box center [863, 210] width 13 height 11
type input "5"
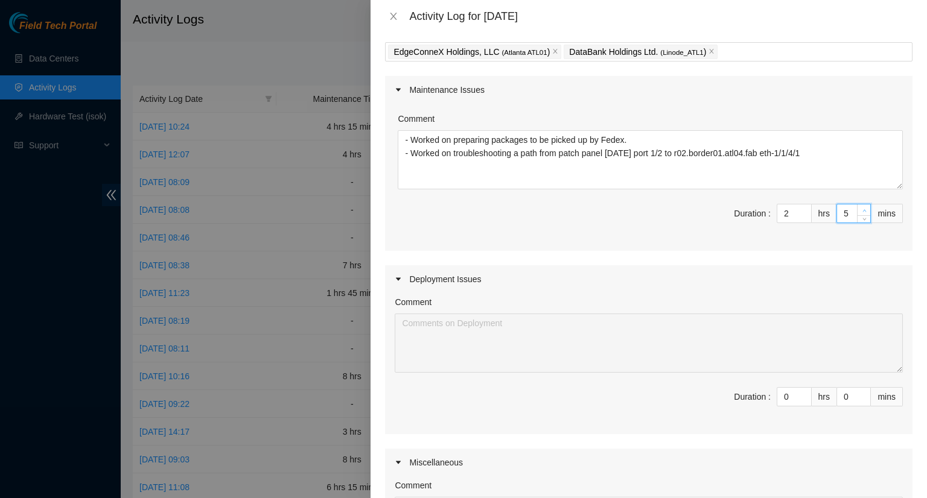
click at [861, 208] on span "up" at bounding box center [864, 210] width 7 height 7
type input "6"
type input "7"
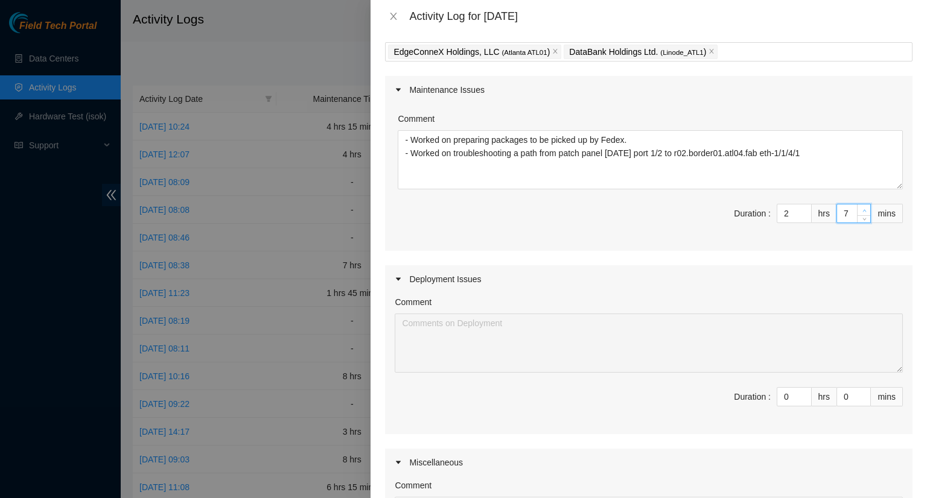
type input "8"
type input "9"
type input "10"
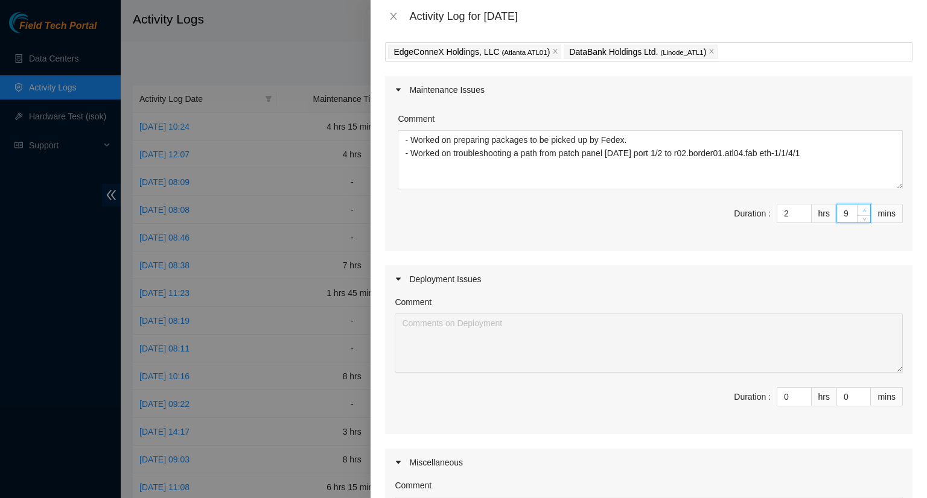
type input "10"
type input "11"
type input "12"
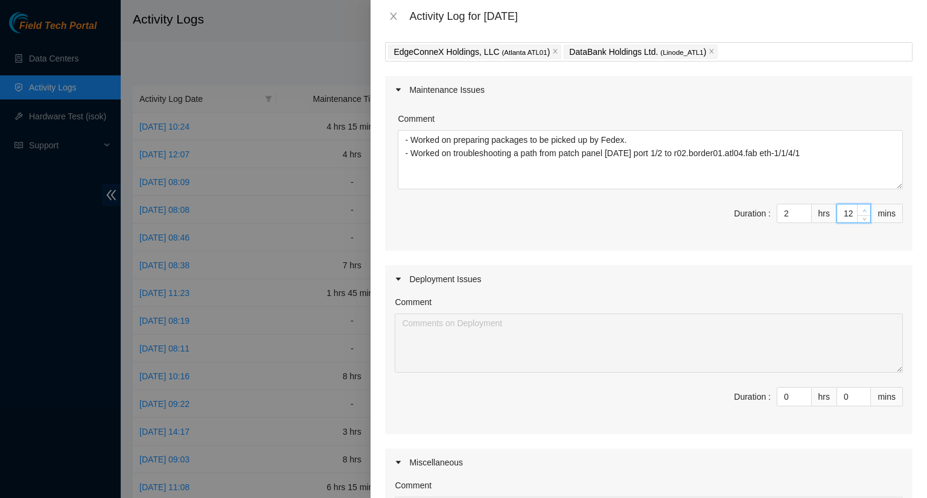
type input "13"
type input "14"
type input "15"
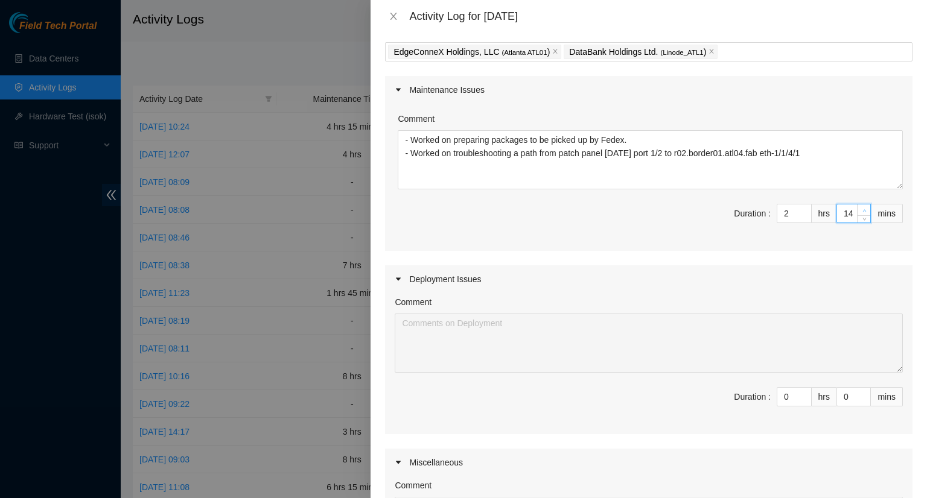
type input "15"
type input "16"
type input "17"
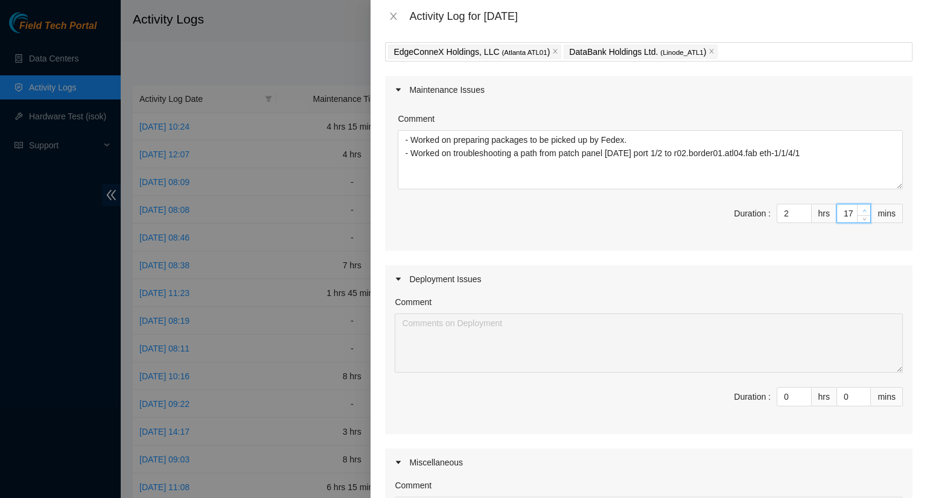
type input "18"
type input "19"
type input "20"
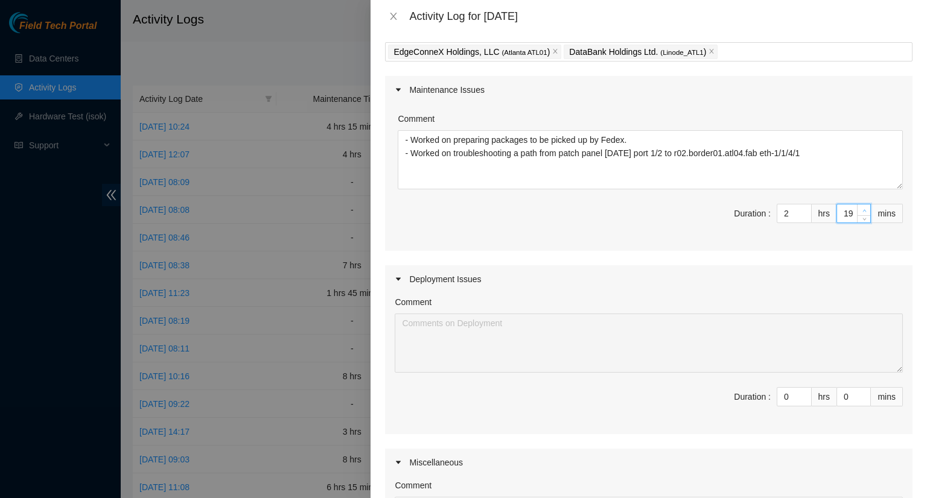
type input "20"
type input "21"
type input "22"
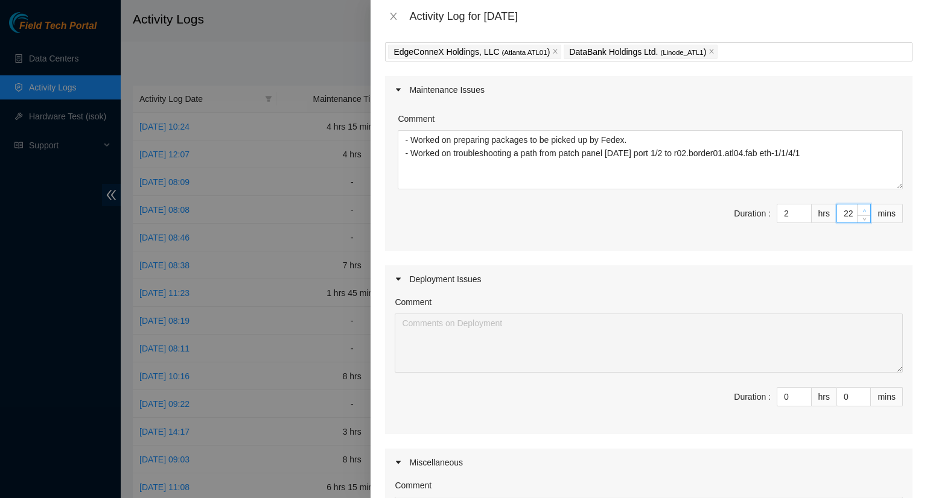
type input "23"
type input "24"
type input "25"
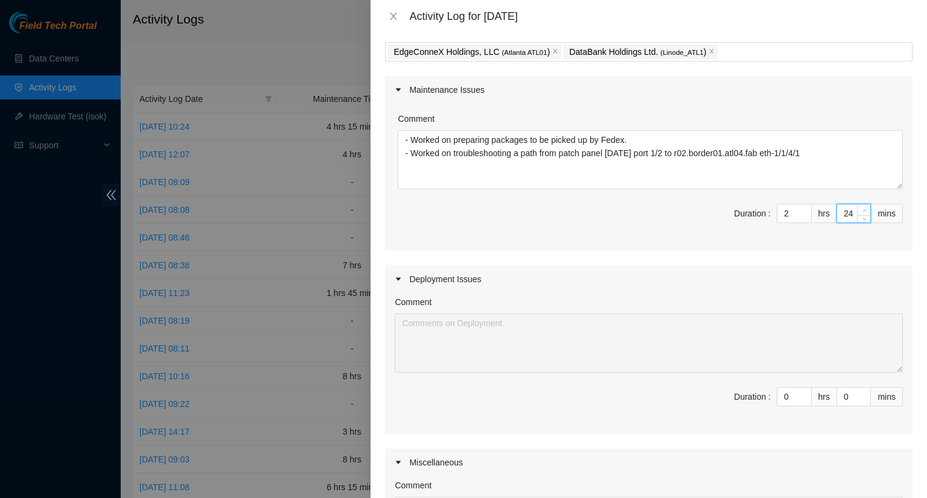
type input "25"
click at [861, 208] on span "up" at bounding box center [864, 210] width 7 height 7
type input "26"
click at [861, 208] on span "up" at bounding box center [864, 210] width 7 height 7
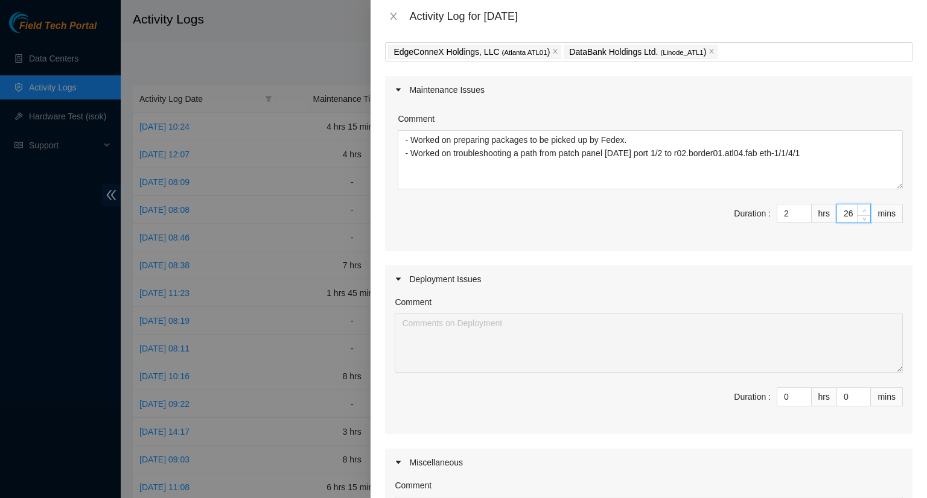
type input "27"
click at [861, 208] on span "up" at bounding box center [864, 210] width 7 height 7
type input "28"
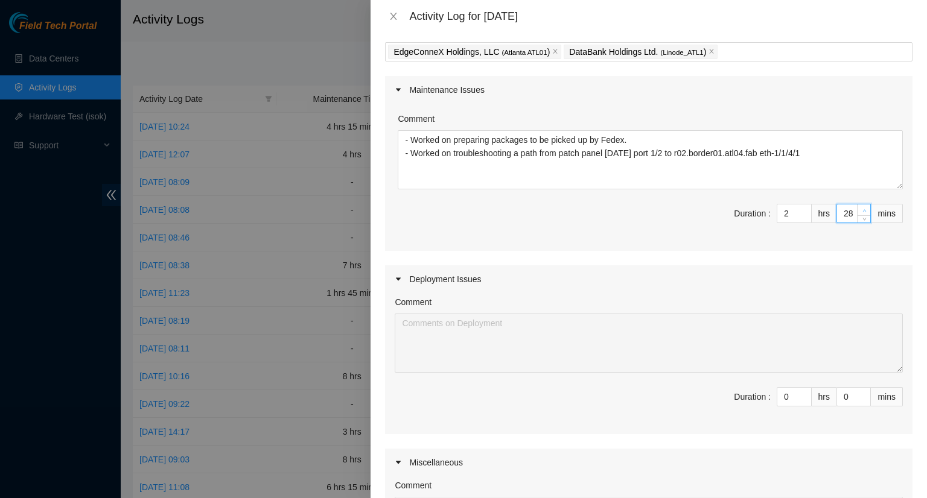
click at [861, 208] on span "up" at bounding box center [864, 210] width 7 height 7
type input "29"
click at [861, 208] on span "up" at bounding box center [864, 210] width 7 height 7
type input "30"
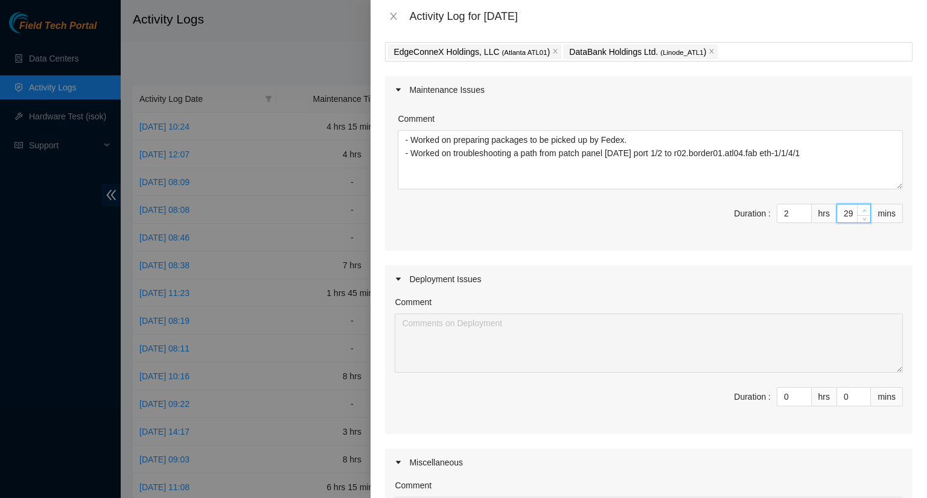
type input "30"
click at [861, 208] on span "up" at bounding box center [864, 210] width 7 height 7
click at [801, 304] on div "Comment" at bounding box center [649, 305] width 508 height 18
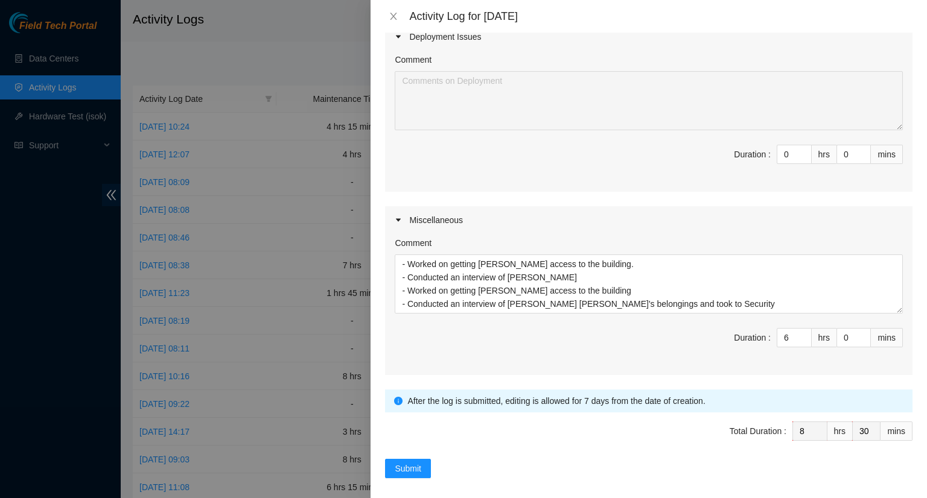
scroll to position [309, 0]
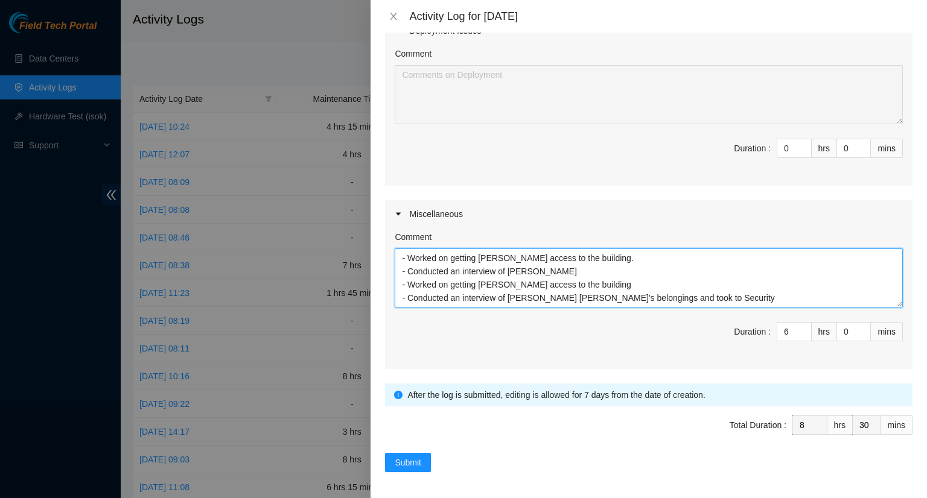
click at [597, 301] on textarea "- Worked on getting Elijah access to the building. - Conducted an interview of …" at bounding box center [649, 278] width 508 height 59
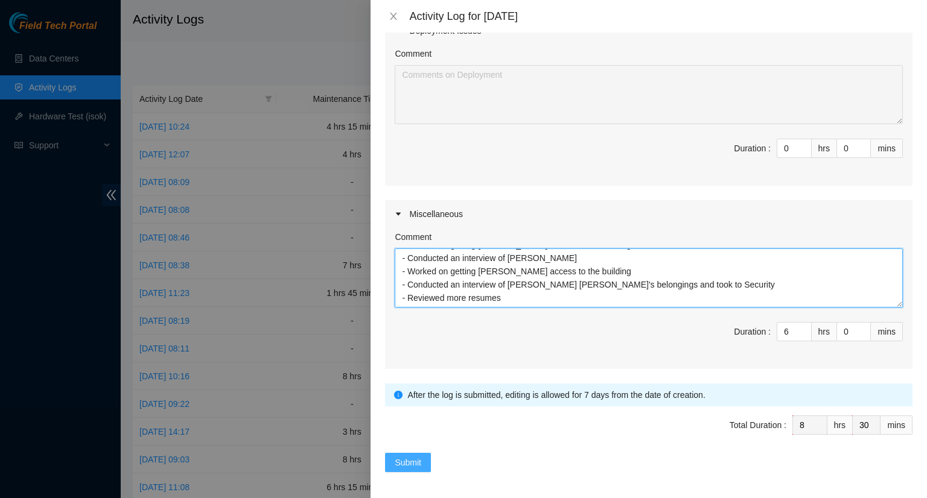
type textarea "- Worked on getting Elijah access to the building. - Conducted an interview of …"
click at [405, 464] on span "Submit" at bounding box center [408, 462] width 27 height 13
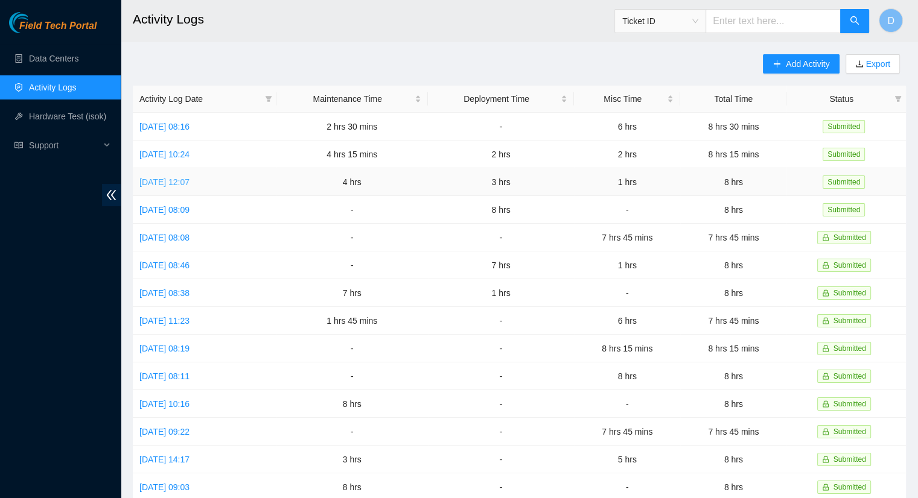
click at [177, 180] on link "Wed, 06 Aug 2025 12:07" at bounding box center [164, 182] width 50 height 10
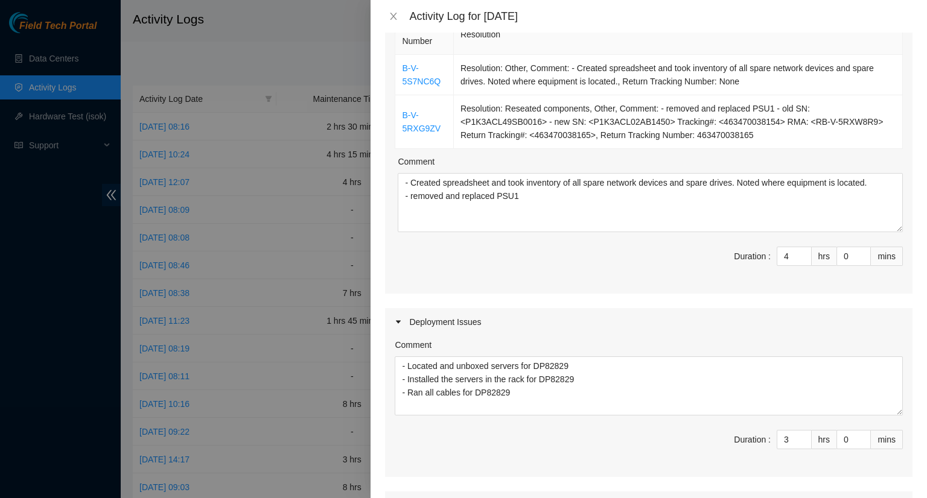
scroll to position [181, 0]
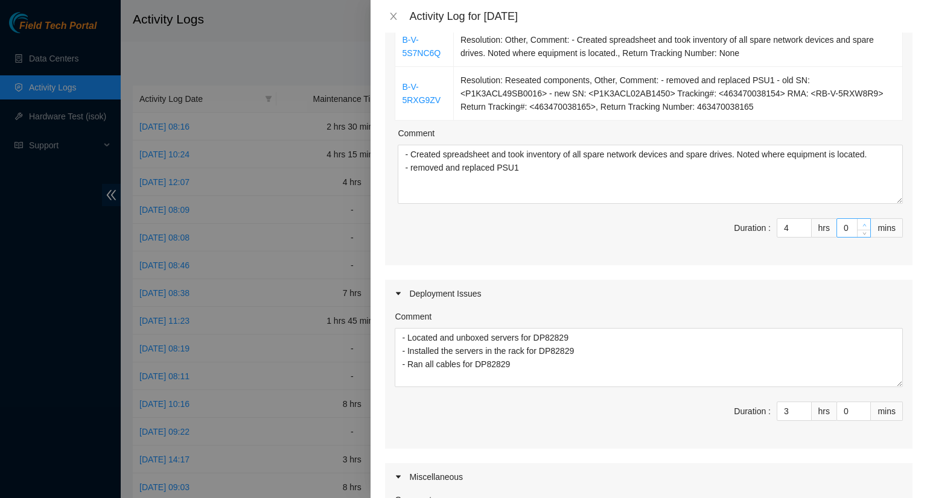
type input "1"
click at [862, 223] on icon "up" at bounding box center [864, 225] width 4 height 4
type input "2"
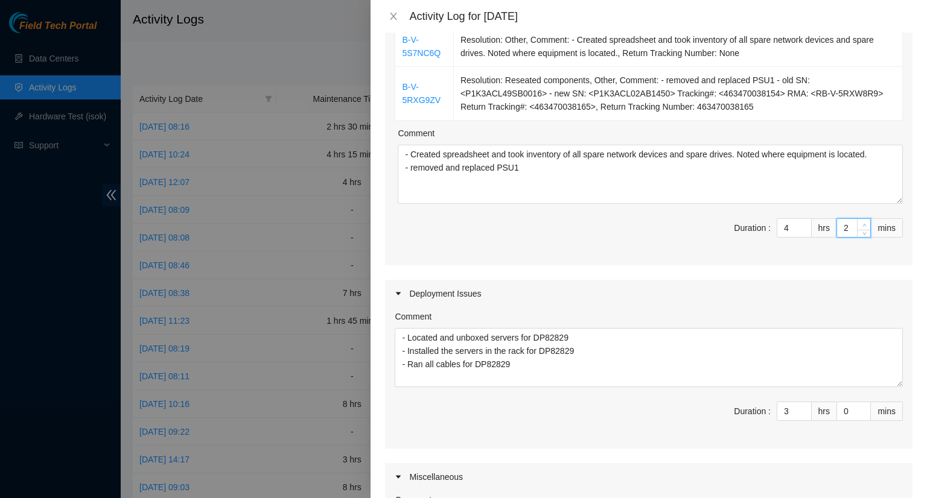
click at [862, 223] on icon "up" at bounding box center [864, 225] width 4 height 4
type input "3"
click at [862, 223] on icon "up" at bounding box center [864, 225] width 4 height 4
type input "4"
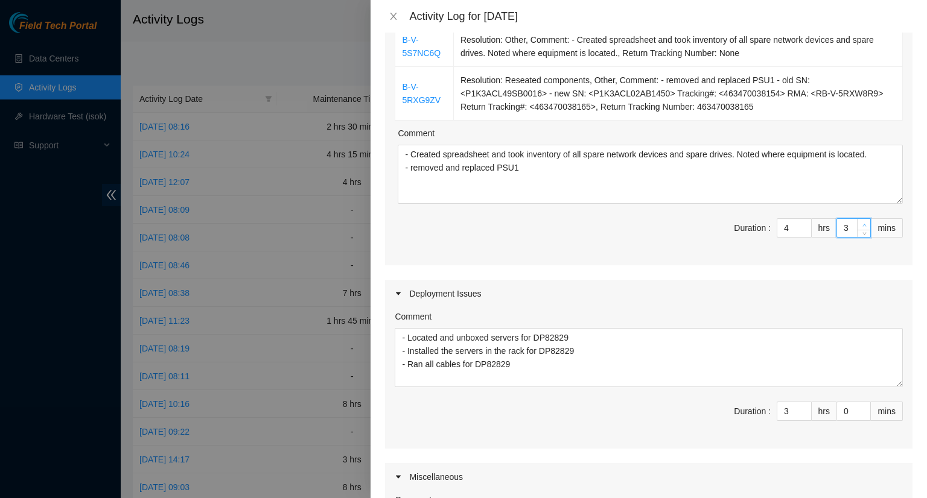
type input "4"
click at [862, 223] on icon "up" at bounding box center [864, 225] width 4 height 4
type input "5"
click at [862, 223] on icon "up" at bounding box center [864, 225] width 4 height 4
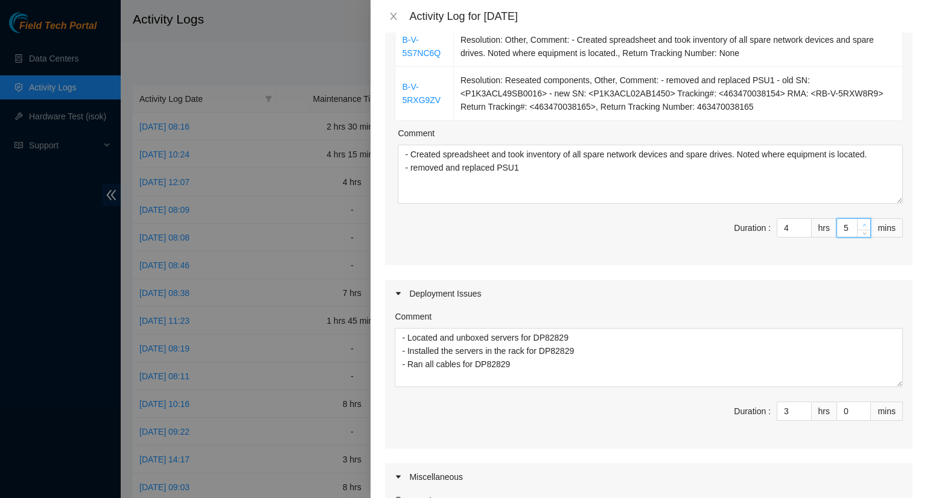
type input "6"
click at [862, 223] on icon "up" at bounding box center [864, 225] width 4 height 4
type input "7"
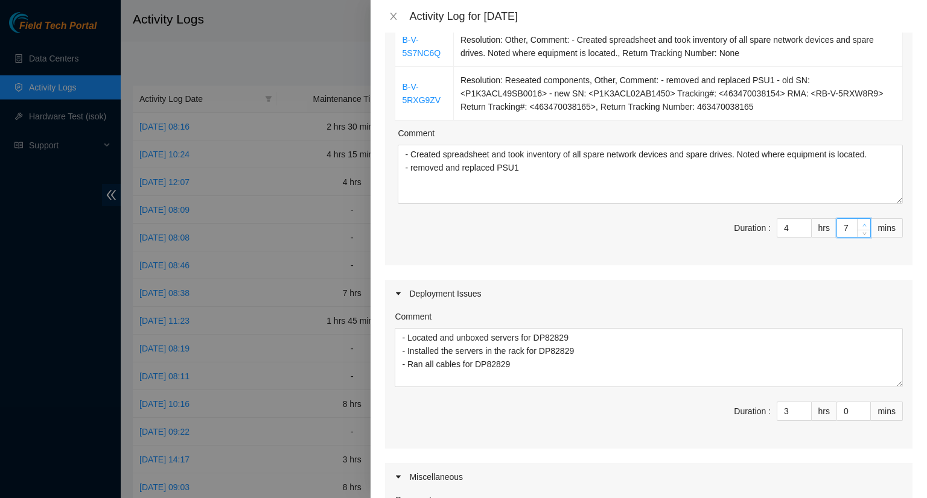
click at [862, 223] on icon "up" at bounding box center [864, 225] width 4 height 4
type input "8"
click at [862, 223] on icon "up" at bounding box center [864, 225] width 4 height 4
type input "9"
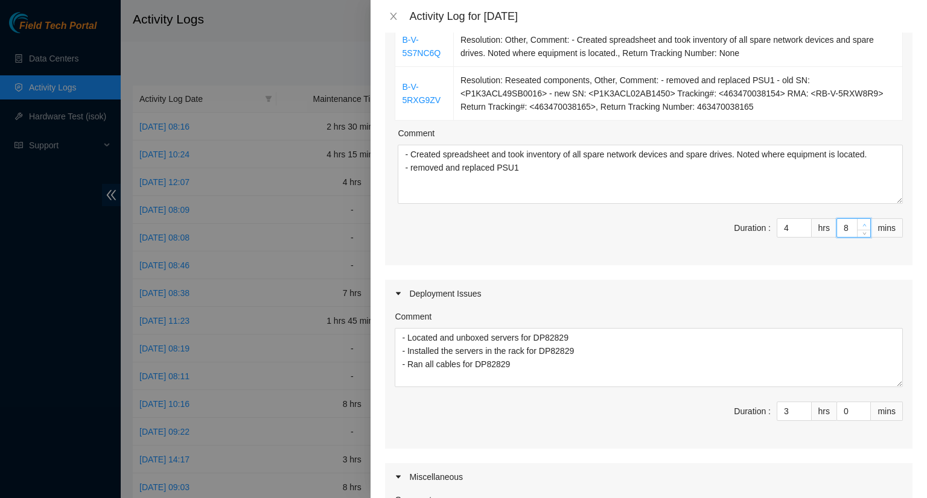
type input "9"
click at [862, 223] on icon "up" at bounding box center [864, 225] width 4 height 4
type input "10"
click at [862, 223] on icon "up" at bounding box center [864, 225] width 4 height 4
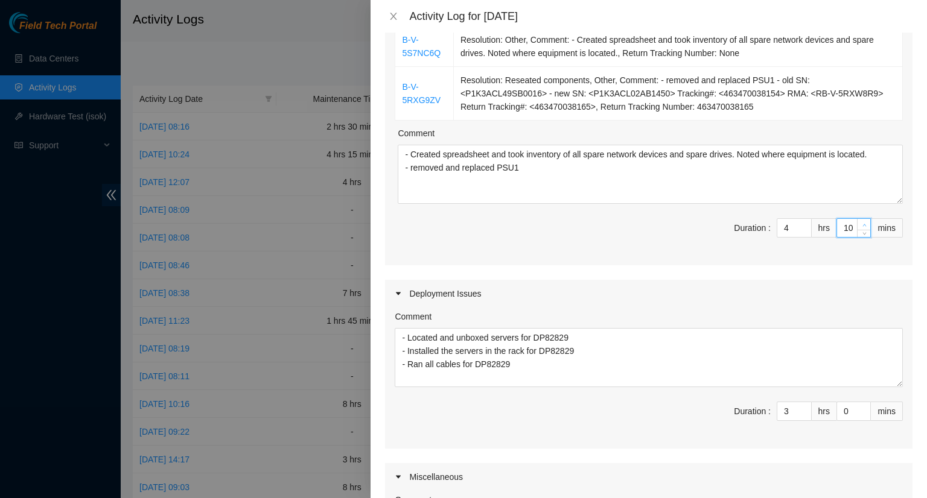
type input "11"
click at [862, 223] on icon "up" at bounding box center [864, 225] width 4 height 4
type input "12"
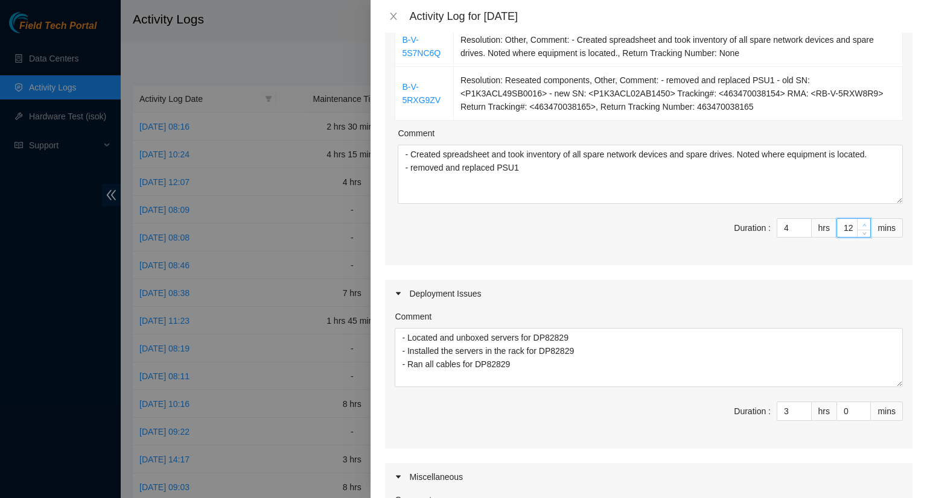
click at [862, 223] on icon "up" at bounding box center [864, 225] width 4 height 4
type input "13"
click at [862, 223] on icon "up" at bounding box center [864, 225] width 4 height 4
type input "14"
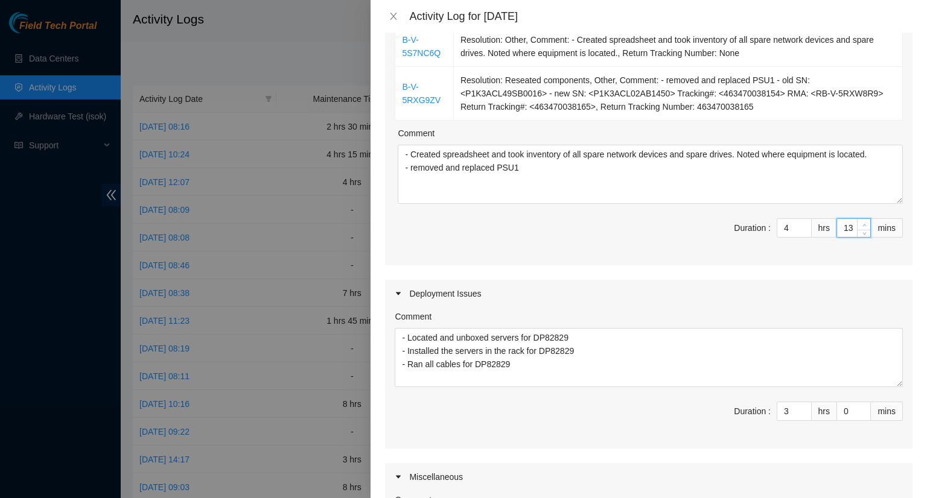
type input "14"
click at [861, 221] on span "up" at bounding box center [864, 224] width 7 height 7
type input "15"
click at [861, 221] on span "up" at bounding box center [864, 224] width 7 height 7
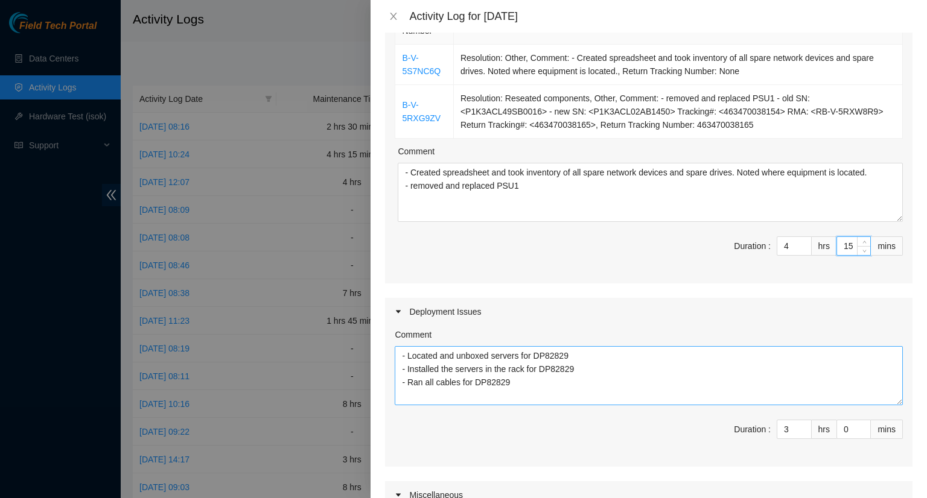
scroll to position [121, 0]
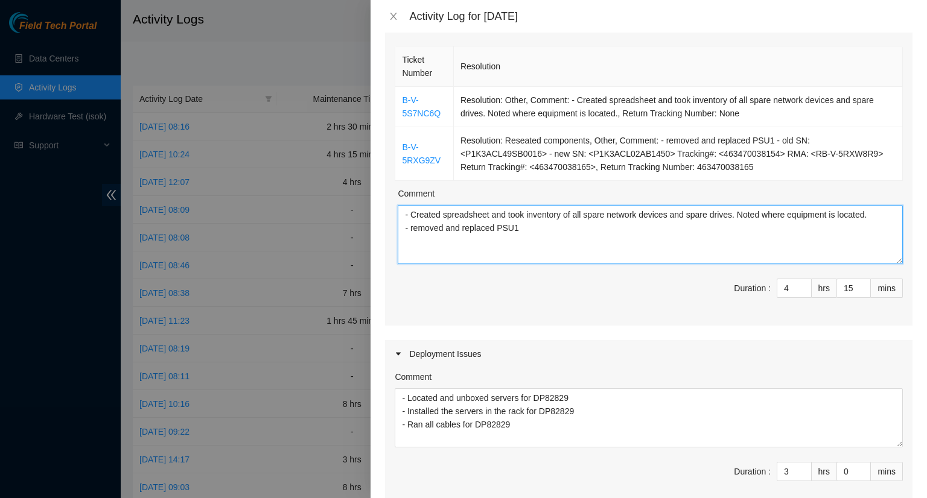
click at [526, 228] on textarea "- Created spreadsheet and took inventory of all spare network devices and spare…" at bounding box center [650, 234] width 505 height 59
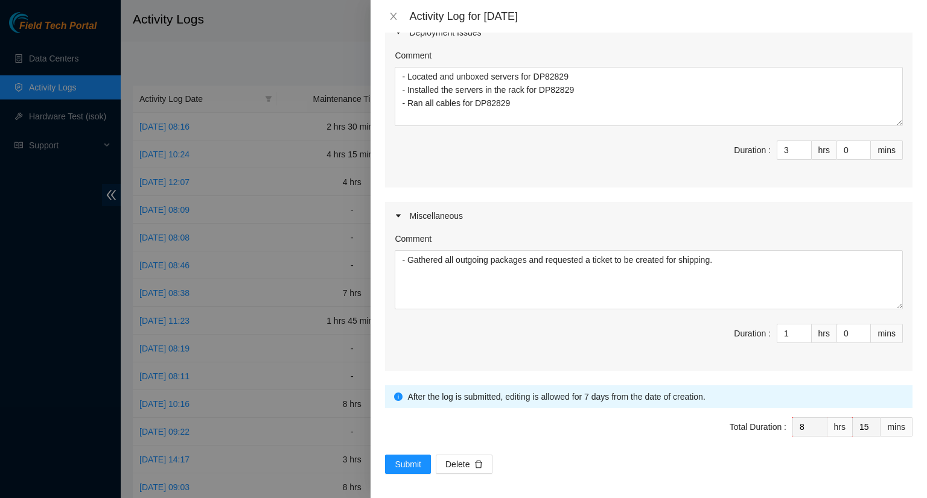
scroll to position [444, 0]
type textarea "- Created spreadsheet and took inventory of all spare network devices and spare…"
click at [396, 463] on span "Submit" at bounding box center [408, 462] width 27 height 13
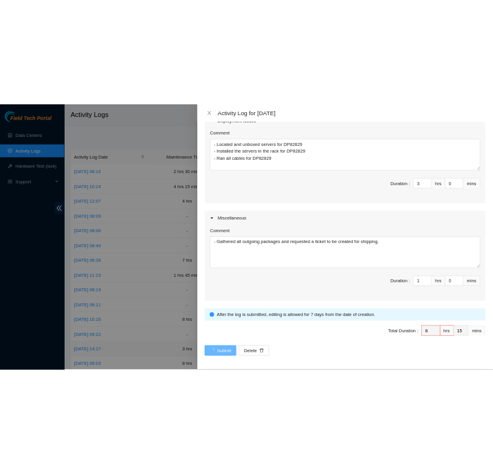
scroll to position [0, 0]
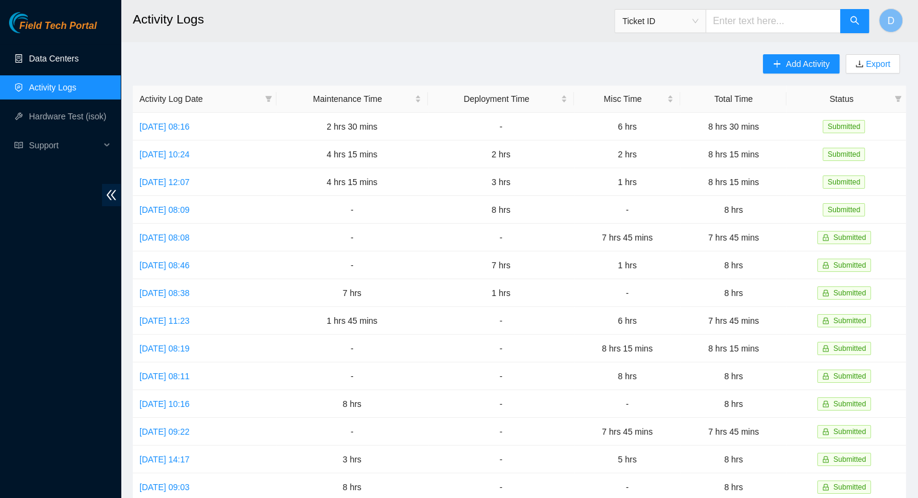
click at [35, 59] on link "Data Centers" at bounding box center [53, 59] width 49 height 10
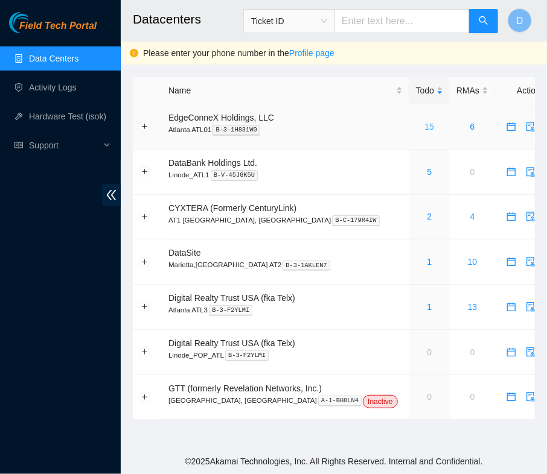
click at [425, 131] on link "15" at bounding box center [430, 127] width 10 height 10
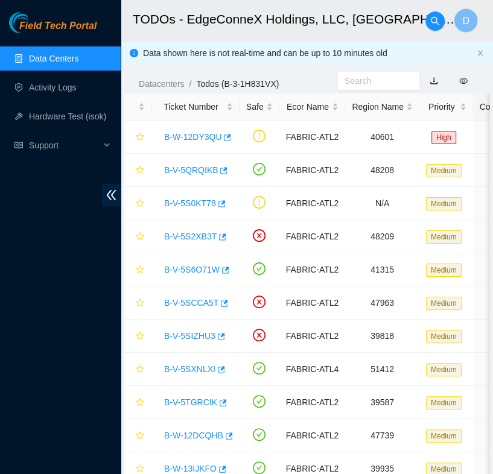
click at [40, 351] on div "Field Tech Portal Data Centers Activity Logs Hardware Test (isok) Support" at bounding box center [60, 243] width 121 height 462
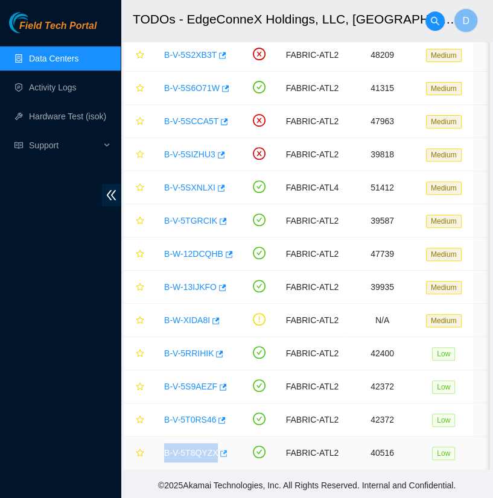
drag, startPoint x: 163, startPoint y: 445, endPoint x: 217, endPoint y: 453, distance: 54.9
click at [217, 453] on div "B-V-5T8QYZX" at bounding box center [195, 453] width 75 height 19
copy link "B-V-5T8QYZX"
drag, startPoint x: 161, startPoint y: 282, endPoint x: 209, endPoint y: 291, distance: 49.1
click at [211, 290] on td "B-W-13IJKFO" at bounding box center [195, 287] width 88 height 33
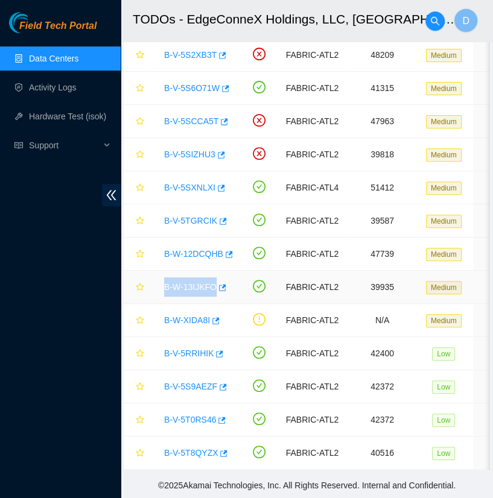
copy link "B-W-13IJKFO"
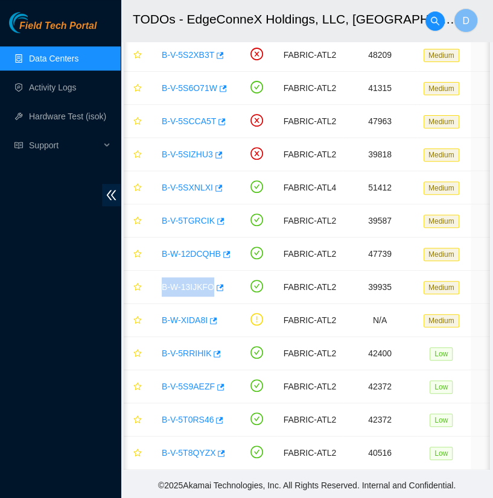
scroll to position [0, 1]
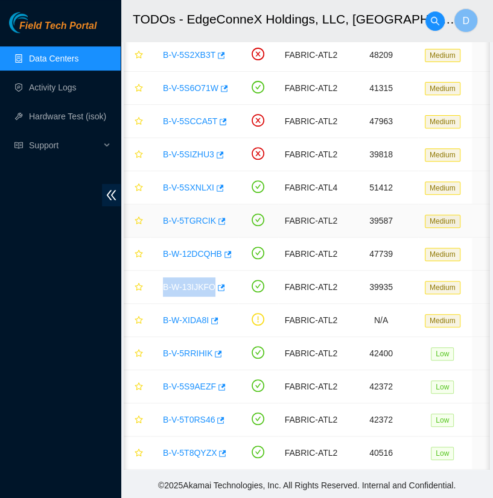
click at [206, 217] on link "B-V-5TGRCIK" at bounding box center [189, 221] width 53 height 10
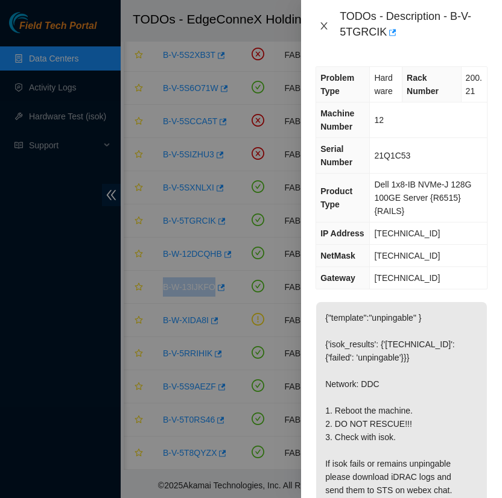
drag, startPoint x: 320, startPoint y: 28, endPoint x: 323, endPoint y: 34, distance: 7.3
click at [320, 28] on icon "close" at bounding box center [324, 26] width 10 height 10
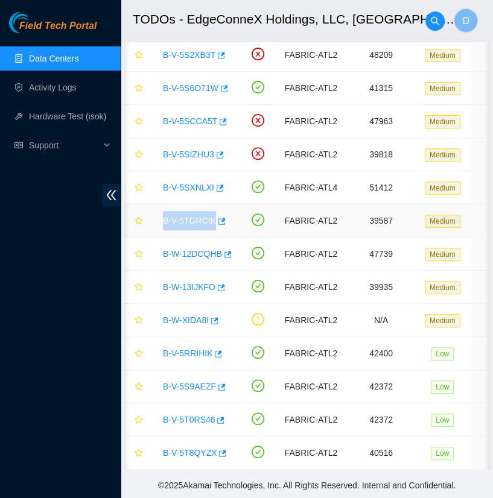
drag, startPoint x: 161, startPoint y: 214, endPoint x: 210, endPoint y: 225, distance: 50.8
click at [210, 225] on td "B-V-5TGRCIK" at bounding box center [194, 221] width 88 height 33
copy link "B-V-5TGRCIK"
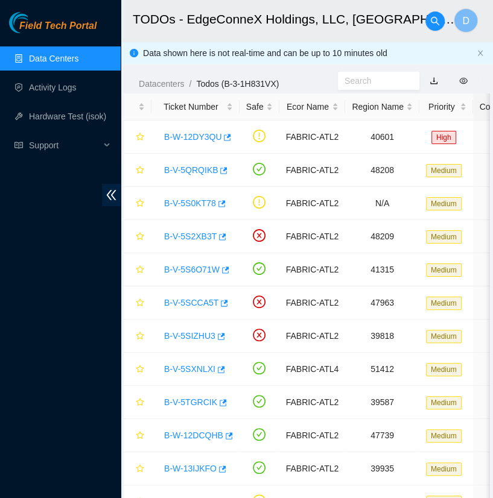
click at [107, 431] on div "Field Tech Portal Data Centers Activity Logs Hardware Test (isok) Support" at bounding box center [60, 255] width 121 height 486
click at [92, 441] on div "Field Tech Portal Data Centers Activity Logs Hardware Test (isok) Support" at bounding box center [60, 255] width 121 height 486
click at [97, 439] on div "Field Tech Portal Data Centers Activity Logs Hardware Test (isok) Support" at bounding box center [60, 255] width 121 height 486
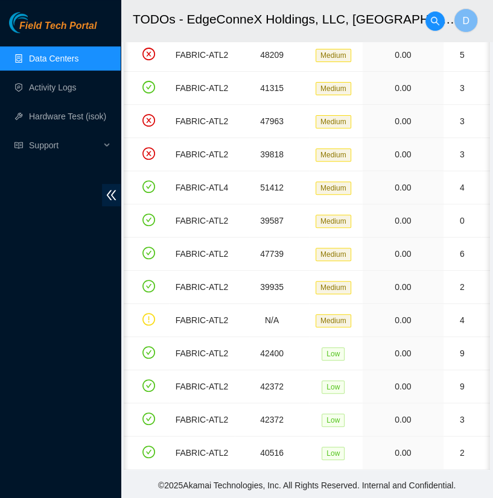
scroll to position [0, 112]
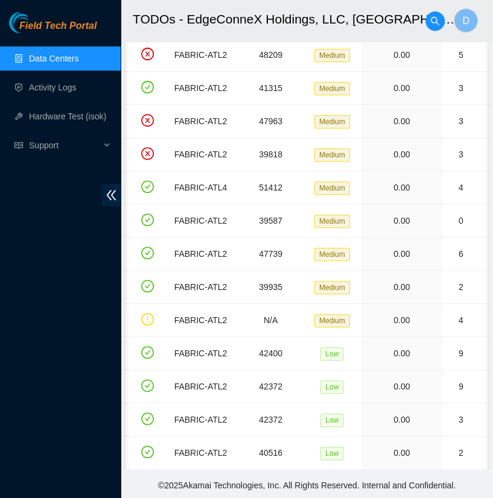
click at [212, 471] on main "TODOs - EdgeConneX Holdings, LLC, Atlanta ATL01 D Data shown here is not real-t…" at bounding box center [307, 145] width 372 height 655
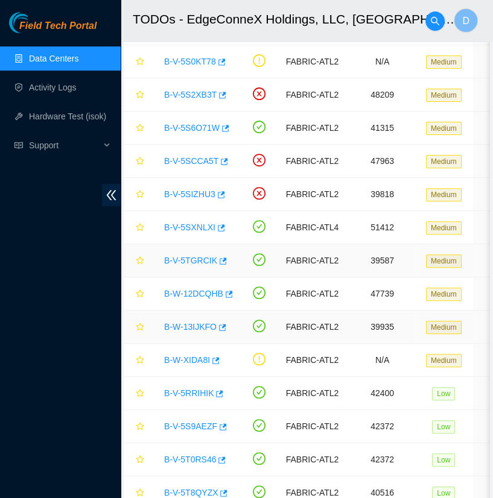
scroll to position [129, 0]
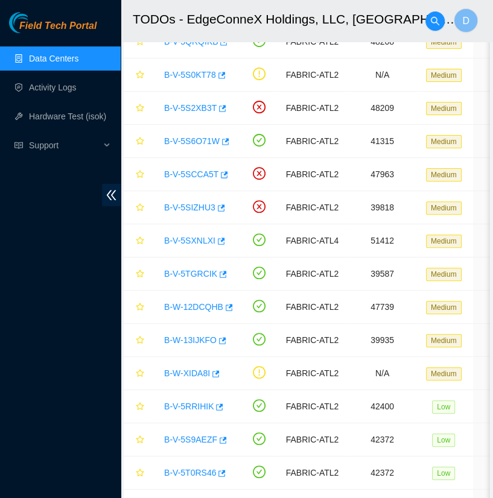
click at [51, 444] on div "Field Tech Portal Data Centers Activity Logs Hardware Test (isok) Support" at bounding box center [60, 255] width 121 height 486
click at [77, 469] on div "Field Tech Portal Data Centers Activity Logs Hardware Test (isok) Support" at bounding box center [60, 255] width 121 height 486
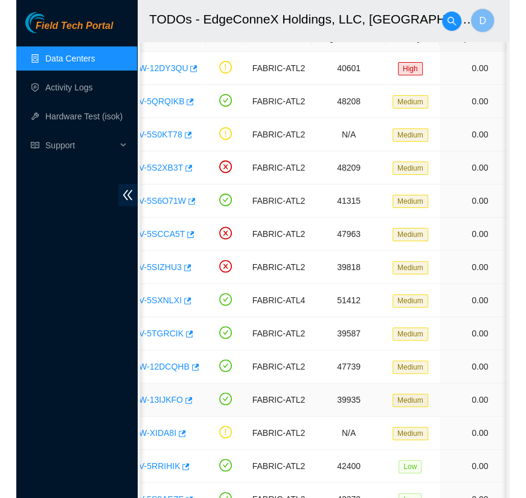
scroll to position [68, 0]
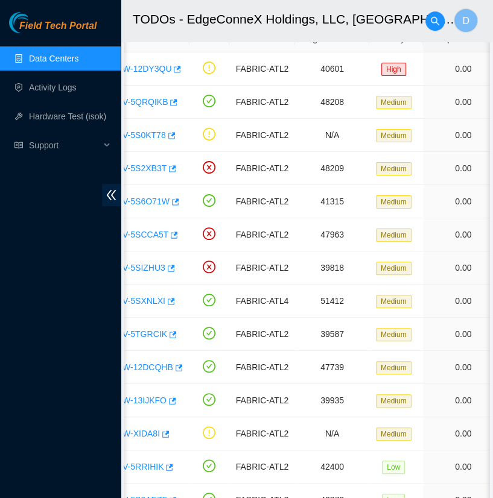
click at [40, 287] on div "Field Tech Portal Data Centers Activity Logs Hardware Test (isok) Support" at bounding box center [60, 255] width 121 height 486
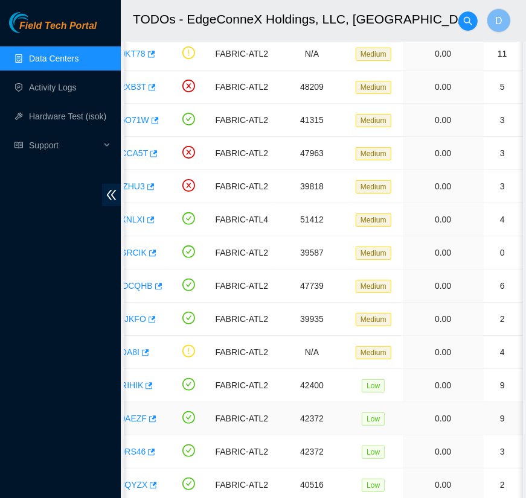
scroll to position [129, 0]
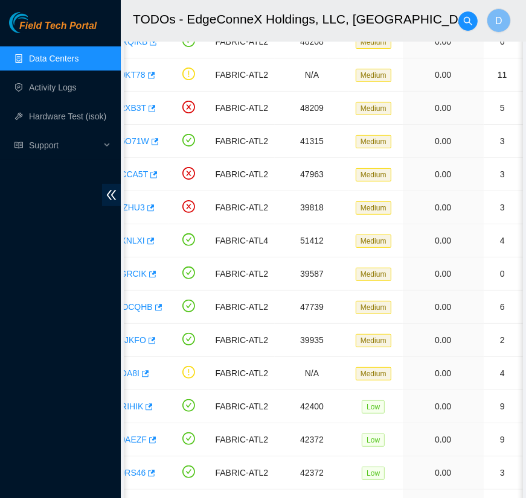
click at [74, 345] on div "Field Tech Portal Data Centers Activity Logs Hardware Test (isok) Support" at bounding box center [60, 255] width 121 height 486
click at [41, 342] on div "Field Tech Portal Data Centers Activity Logs Hardware Test (isok) Support" at bounding box center [60, 255] width 121 height 486
click at [69, 416] on div "Field Tech Portal Data Centers Activity Logs Hardware Test (isok) Support" at bounding box center [60, 255] width 121 height 486
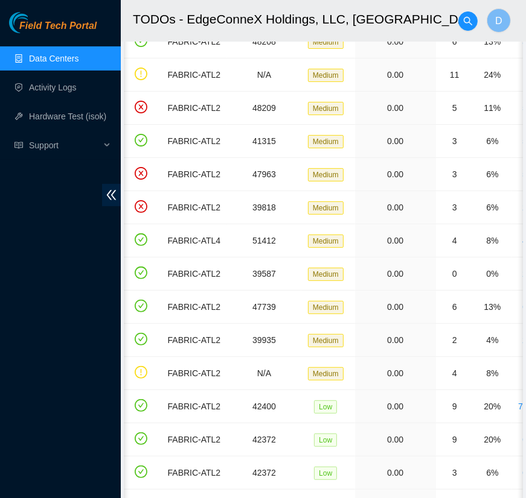
click at [82, 307] on div "Field Tech Portal Data Centers Activity Logs Hardware Test (isok) Support" at bounding box center [60, 255] width 121 height 486
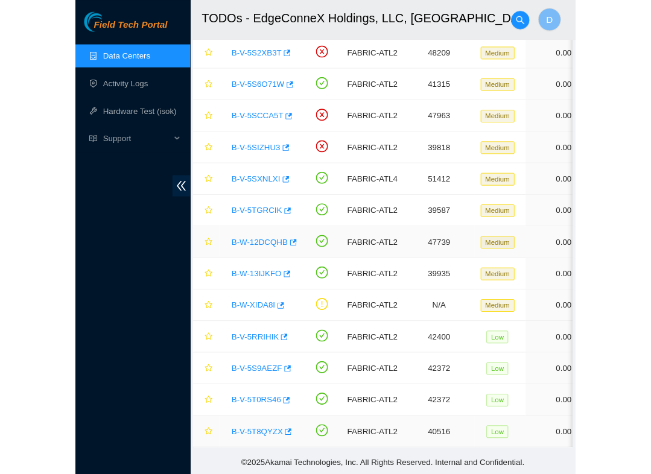
scroll to position [0, 0]
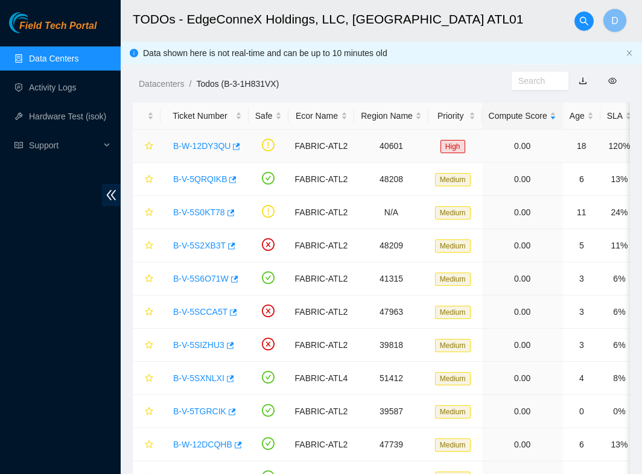
click at [232, 161] on td "B-W-12DY3QU" at bounding box center [205, 146] width 88 height 33
click at [53, 58] on link "Data Centers" at bounding box center [53, 59] width 49 height 10
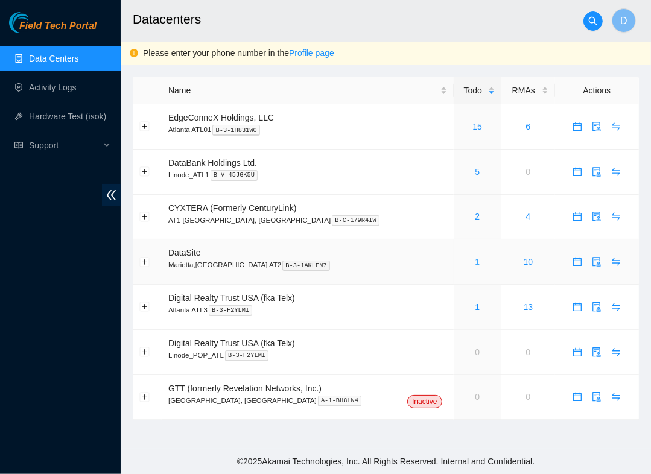
click at [475, 266] on link "1" at bounding box center [477, 262] width 5 height 10
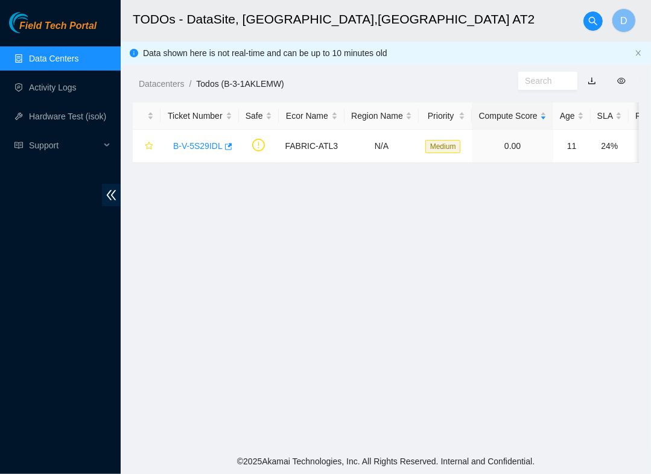
click at [450, 300] on main "TODOs - DataSite, Marietta,GA AT2 D Data shown here is not real-time and can be…" at bounding box center [386, 224] width 530 height 449
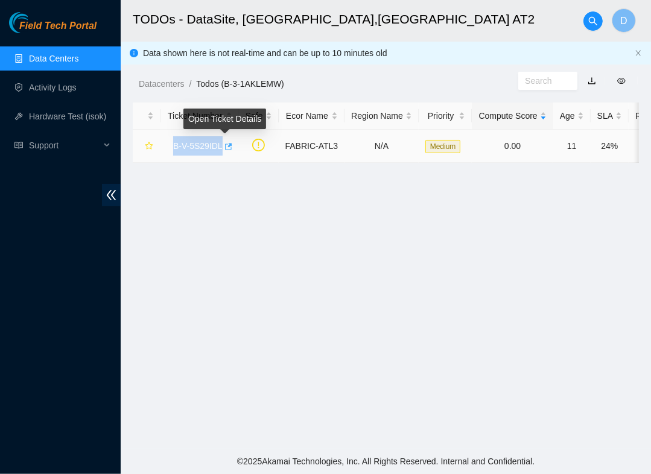
drag, startPoint x: 170, startPoint y: 148, endPoint x: 221, endPoint y: 156, distance: 51.3
click at [221, 156] on div "B-V-5S29IDL" at bounding box center [199, 145] width 65 height 19
copy link "B-V-5S29IDL"
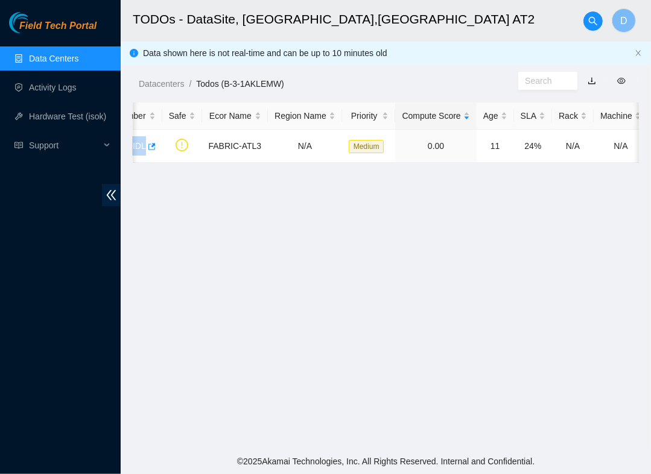
scroll to position [0, 77]
click at [199, 295] on main "TODOs - DataSite, Marietta,GA AT2 D Data shown here is not real-time and can be…" at bounding box center [386, 224] width 530 height 449
click at [52, 58] on link "Data Centers" at bounding box center [53, 59] width 49 height 10
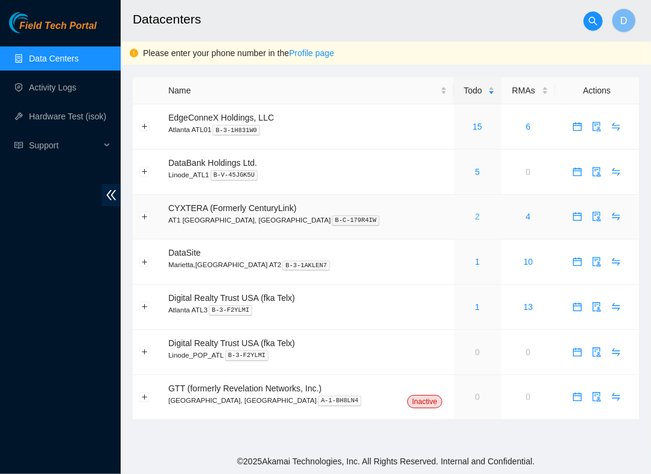
click at [475, 220] on link "2" at bounding box center [477, 217] width 5 height 10
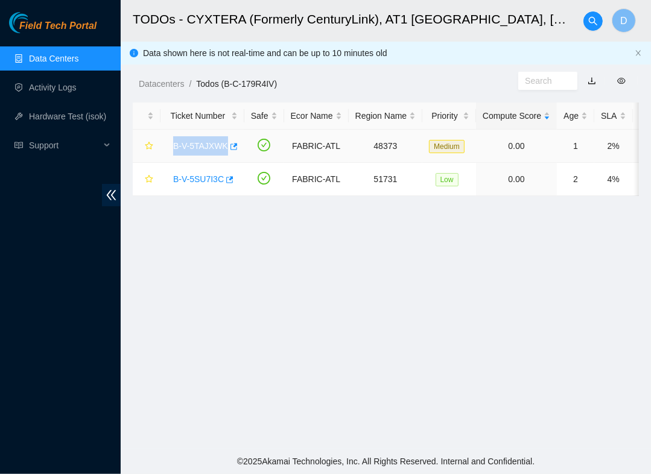
drag, startPoint x: 170, startPoint y: 145, endPoint x: 223, endPoint y: 154, distance: 53.4
click at [223, 154] on div "B-V-5TAJXWK" at bounding box center [202, 145] width 71 height 19
copy link "B-V-5TAJXWK"
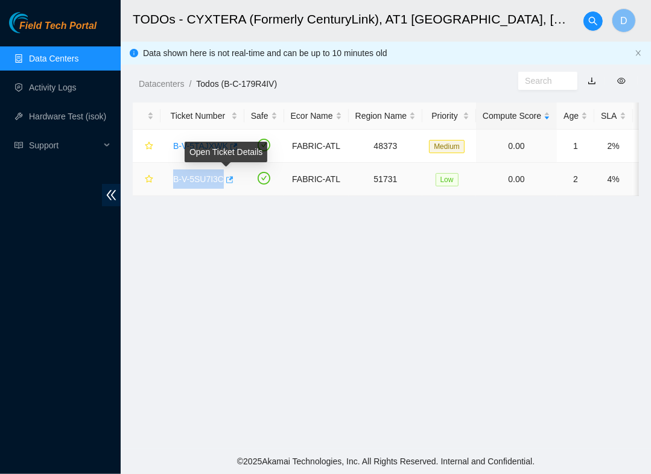
drag, startPoint x: 170, startPoint y: 179, endPoint x: 229, endPoint y: 184, distance: 59.9
click at [229, 184] on div "B-V-5SU7I3C" at bounding box center [202, 179] width 71 height 19
copy tr "B-V-5SU7I3C"
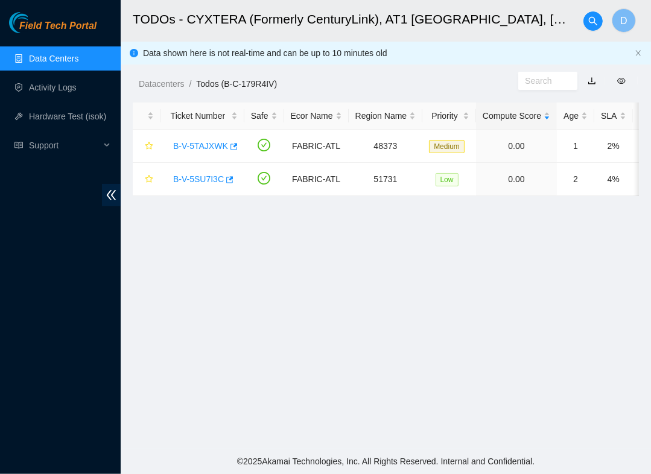
click at [381, 217] on main "TODOs - CYXTERA (Formerly CenturyLink), AT1 Atlanta, GA D Data shown here is no…" at bounding box center [386, 224] width 530 height 449
click at [417, 397] on main "TODOs - CYXTERA (Formerly CenturyLink), AT1 Atlanta, GA D Data shown here is no…" at bounding box center [386, 224] width 530 height 449
click at [78, 57] on link "Data Centers" at bounding box center [53, 59] width 49 height 10
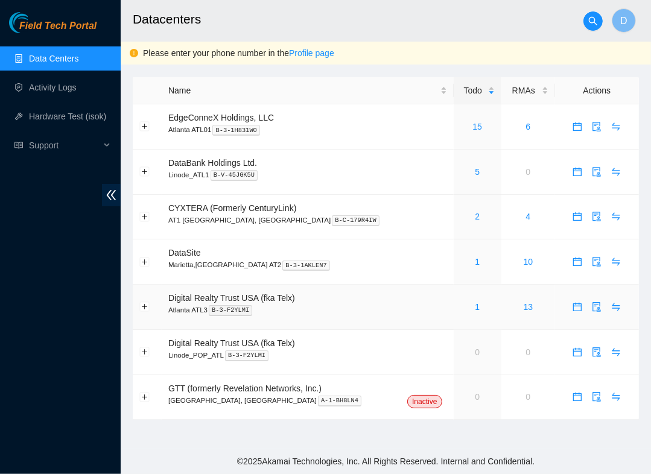
click at [460, 309] on div "1" at bounding box center [477, 307] width 35 height 13
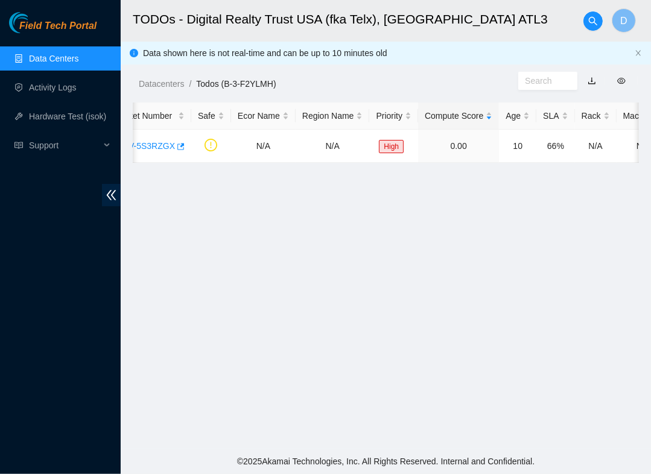
scroll to position [0, 54]
click at [393, 263] on main "TODOs - Digital Realty Trust USA (fka Telx), Atlanta ATL3 D Data shown here is …" at bounding box center [386, 224] width 530 height 449
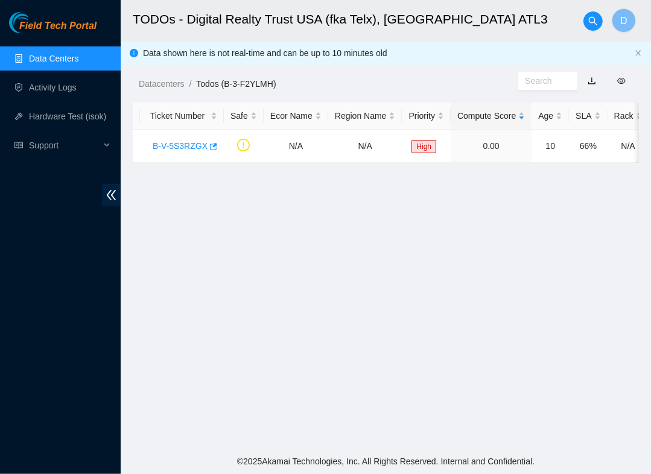
scroll to position [0, 0]
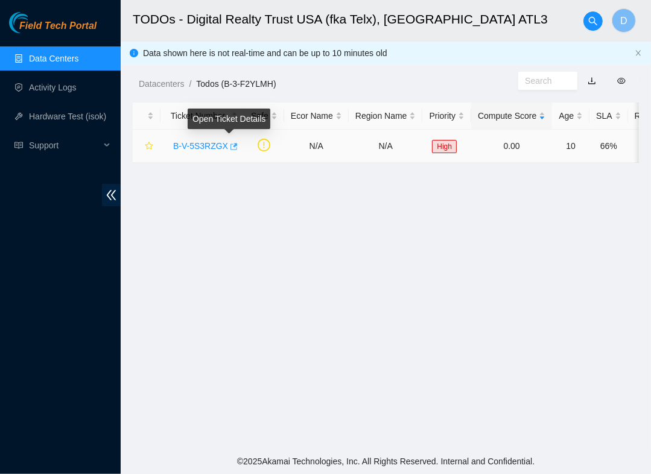
click at [229, 145] on icon "button" at bounding box center [233, 146] width 8 height 8
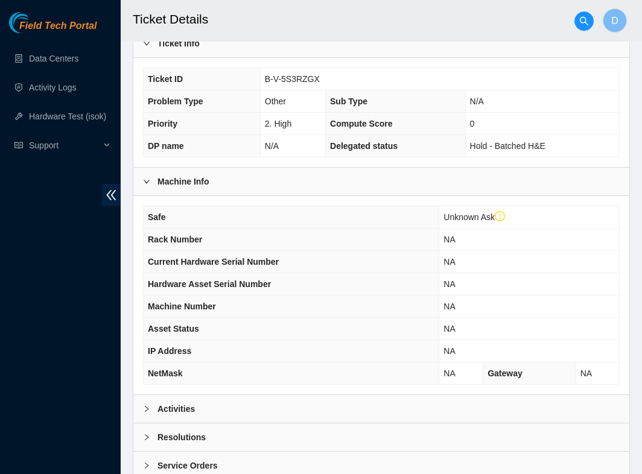
scroll to position [404, 0]
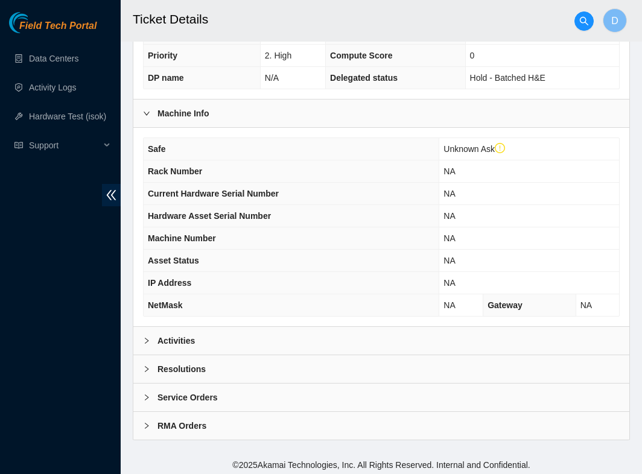
click at [185, 342] on b "Activities" at bounding box center [176, 340] width 37 height 13
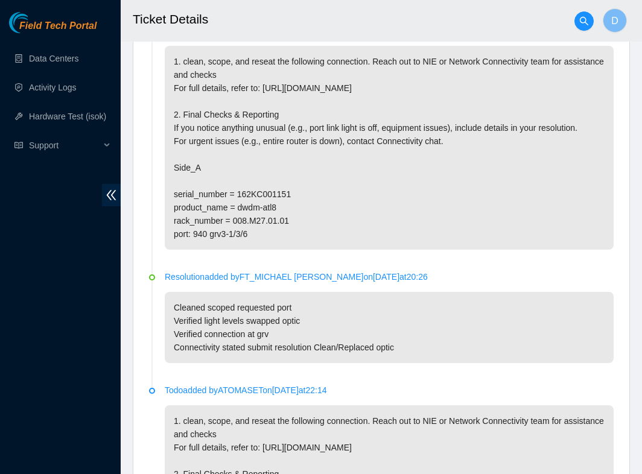
scroll to position [766, 0]
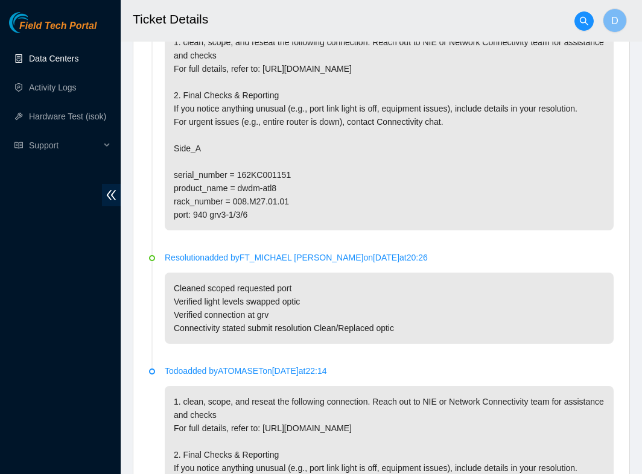
click at [53, 63] on link "Data Centers" at bounding box center [53, 59] width 49 height 10
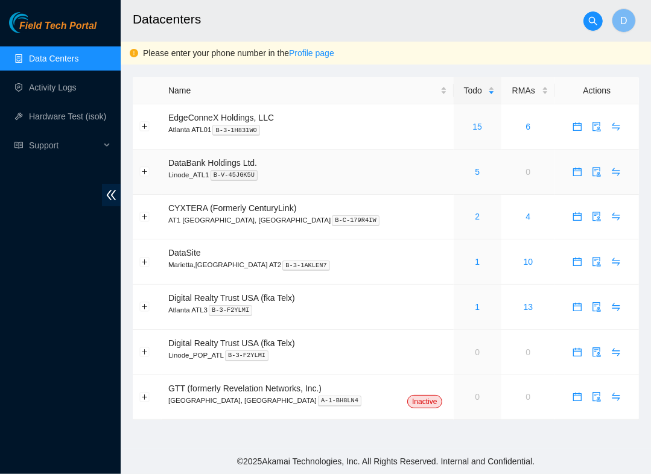
click at [460, 173] on div "5" at bounding box center [477, 171] width 35 height 13
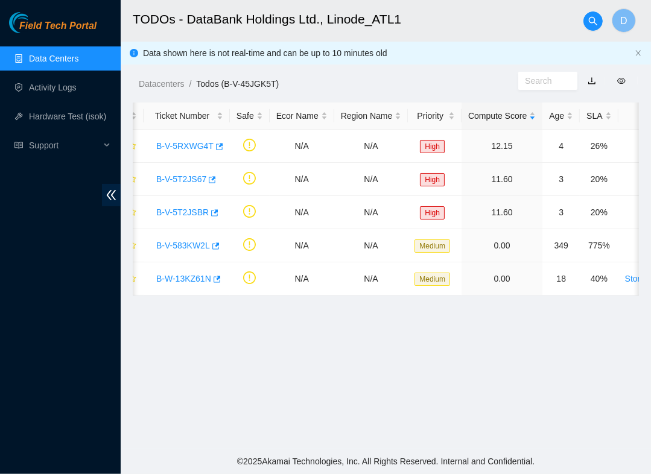
scroll to position [0, 16]
click at [367, 324] on main "TODOs - DataBank Holdings Ltd., Linode_ATL1 D Data shown here is not real-time …" at bounding box center [386, 224] width 530 height 449
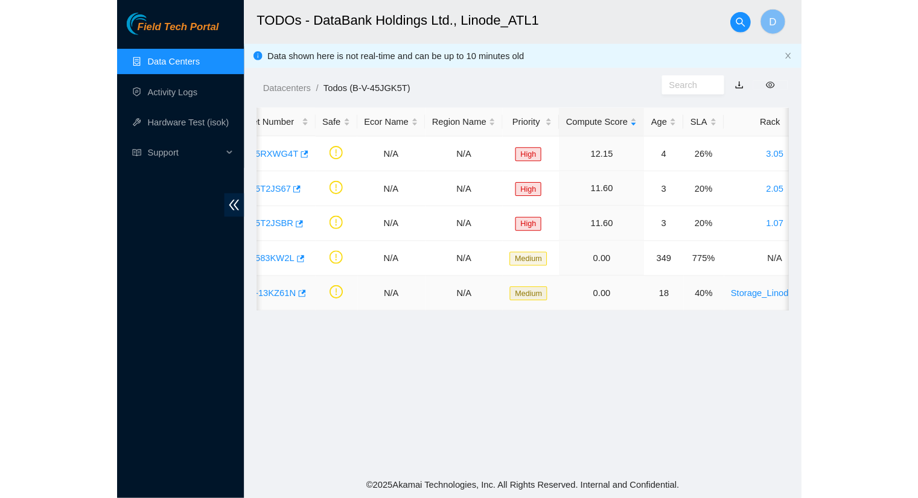
scroll to position [0, 59]
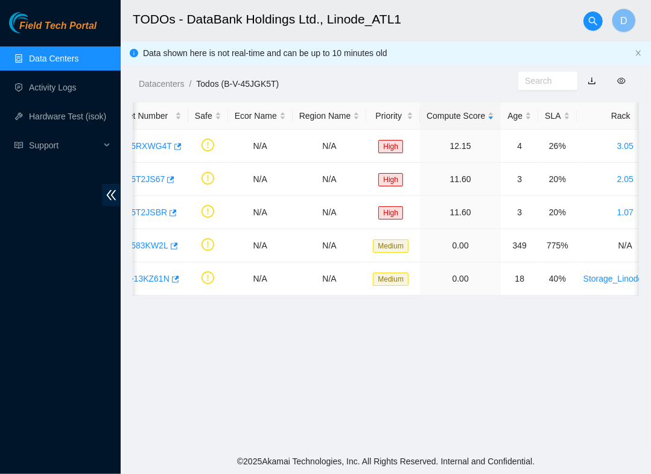
click at [473, 372] on main "TODOs - DataBank Holdings Ltd., Linode_ATL1 D Data shown here is not real-time …" at bounding box center [386, 224] width 530 height 449
drag, startPoint x: 437, startPoint y: 355, endPoint x: 443, endPoint y: 348, distance: 9.0
click at [440, 351] on main "TODOs - DataBank Holdings Ltd., Linode_ATL1 D Data shown here is not real-time …" at bounding box center [386, 224] width 530 height 449
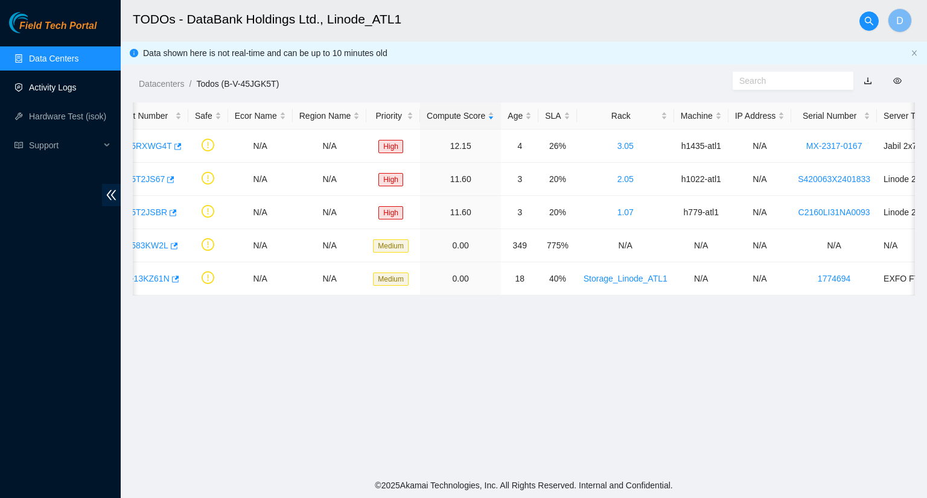
click at [53, 89] on link "Activity Logs" at bounding box center [53, 88] width 48 height 10
